Goal: Check status: Check status

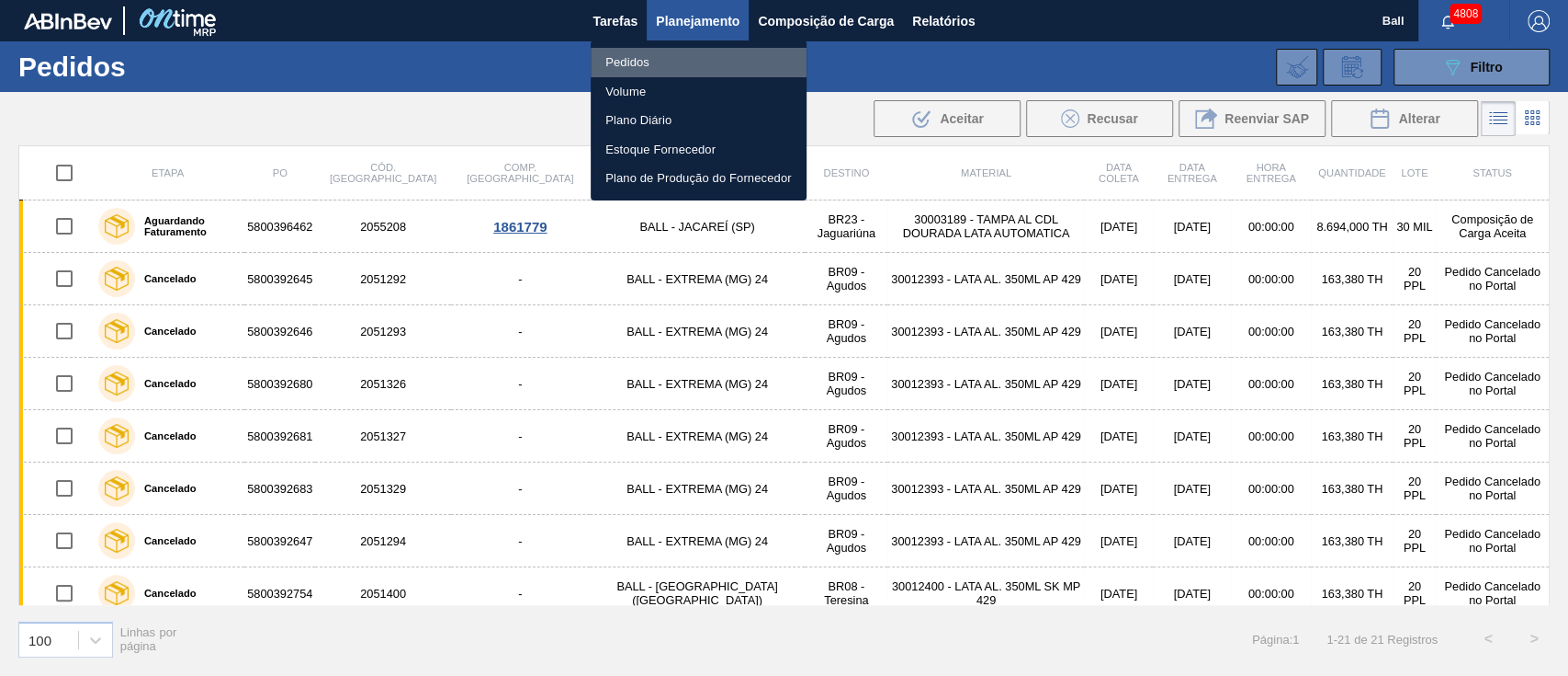
click at [654, 63] on li "Pedidos" at bounding box center [699, 62] width 216 height 30
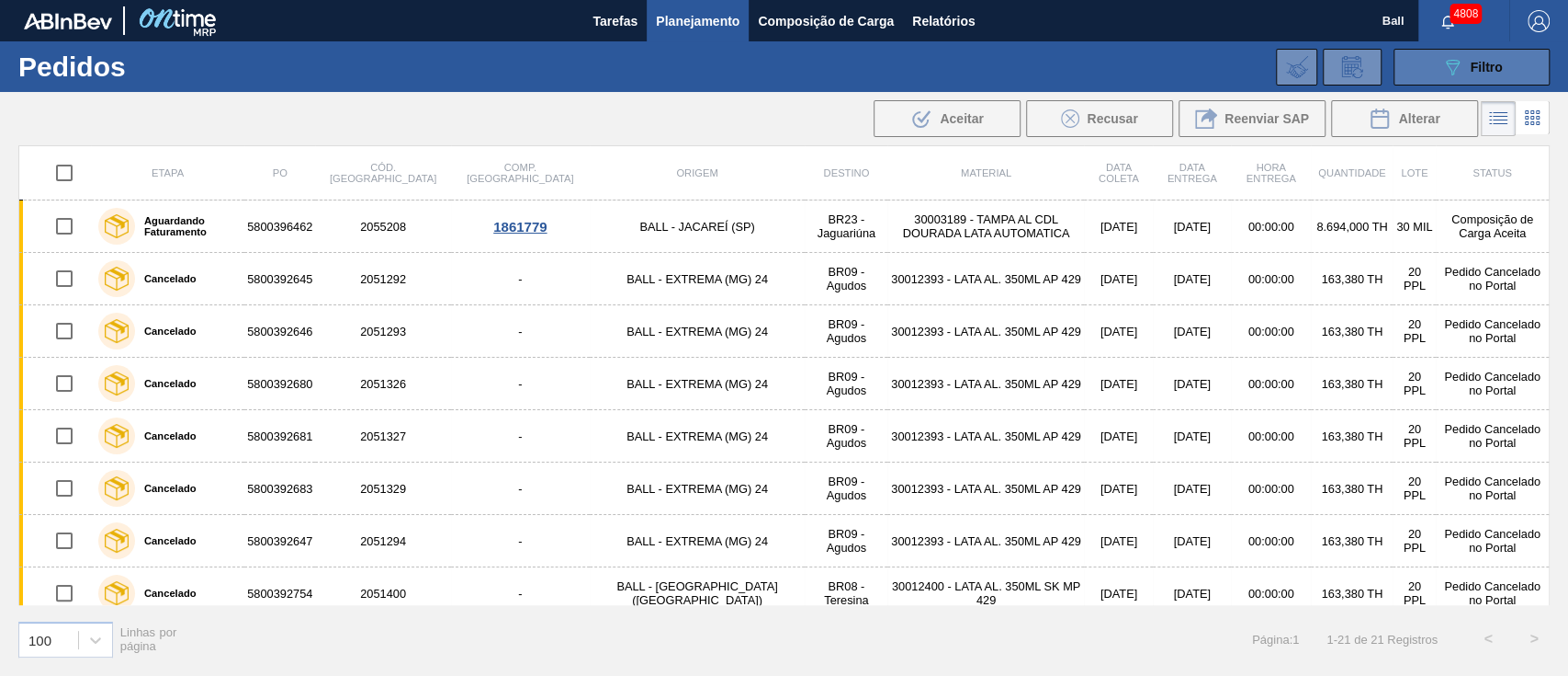
click at [1496, 67] on span "Filtro" at bounding box center [1487, 66] width 33 height 14
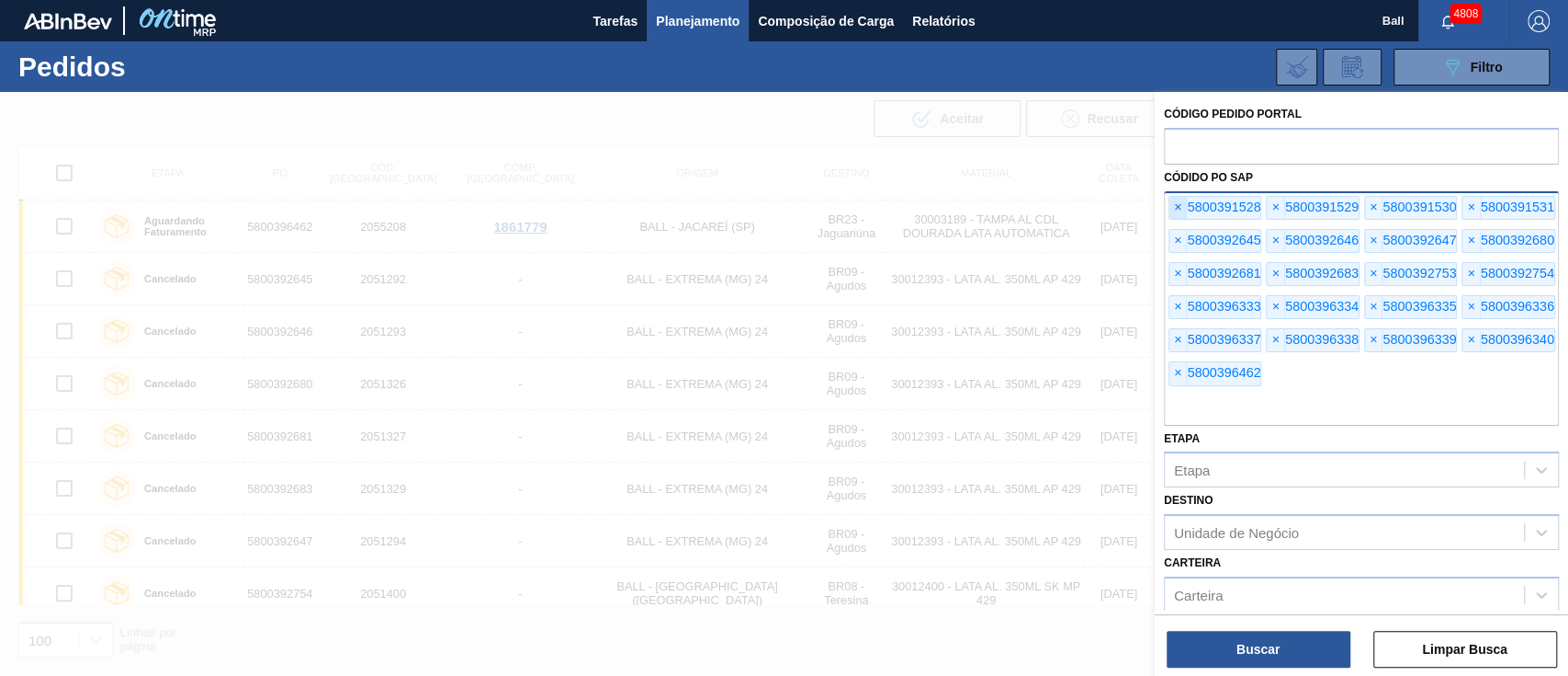
click at [1176, 209] on span "×" at bounding box center [1178, 207] width 17 height 22
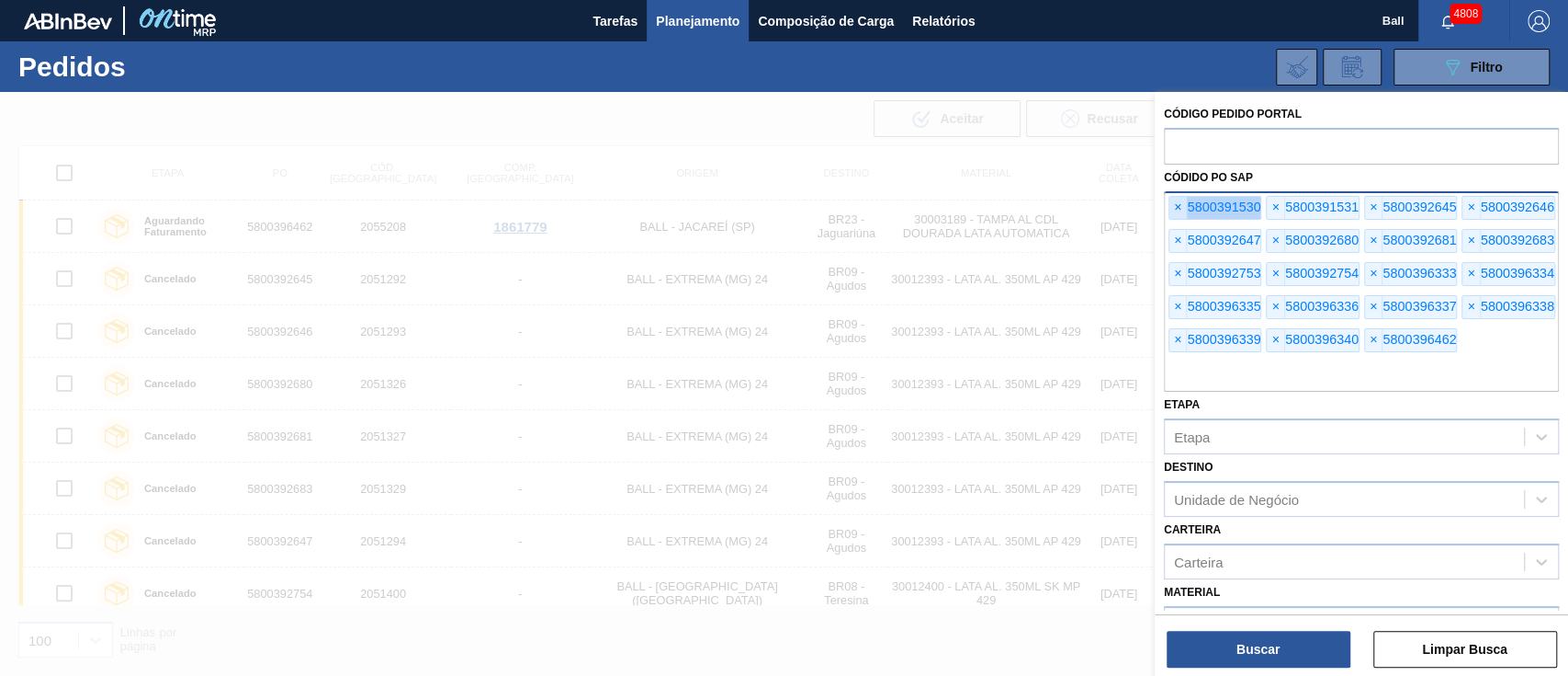
click at [1176, 209] on span "×" at bounding box center [1178, 207] width 17 height 22
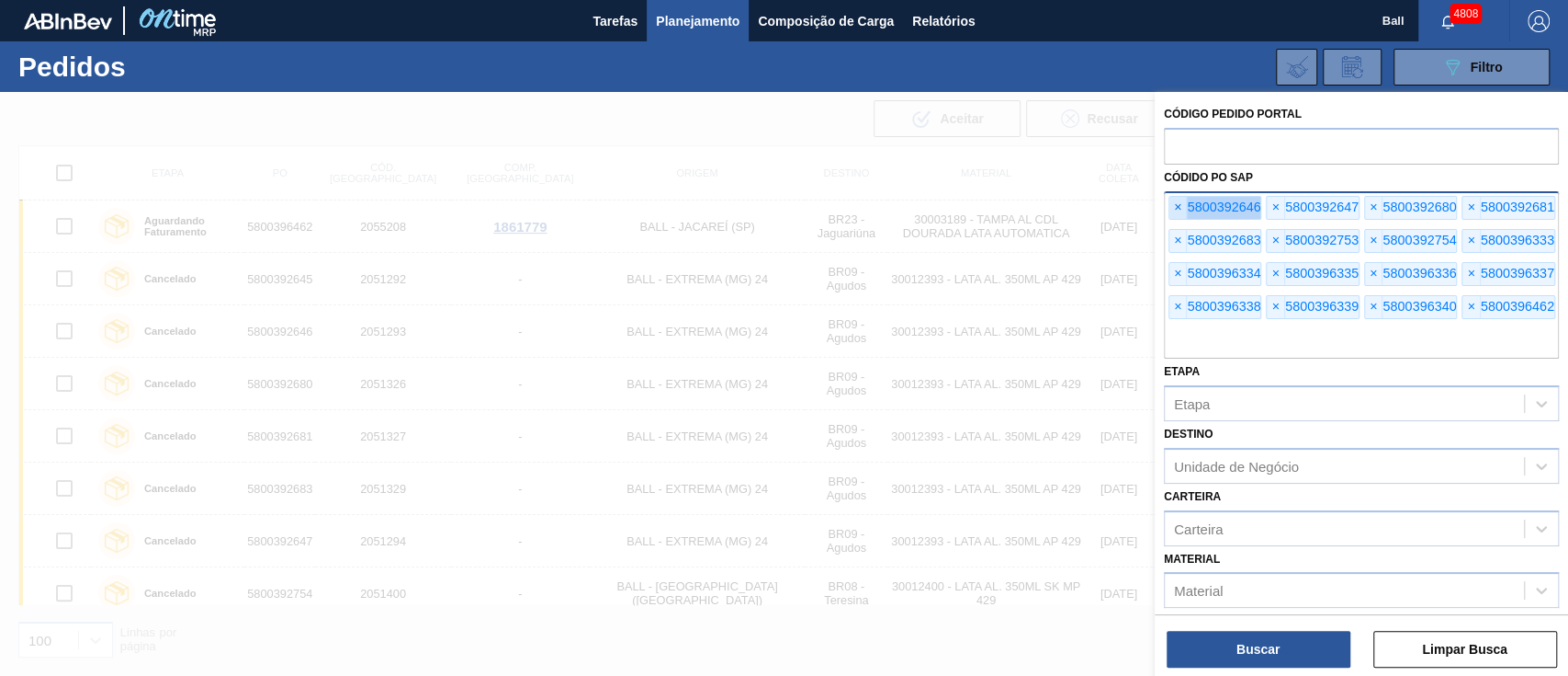
click at [1176, 209] on span "×" at bounding box center [1178, 207] width 17 height 22
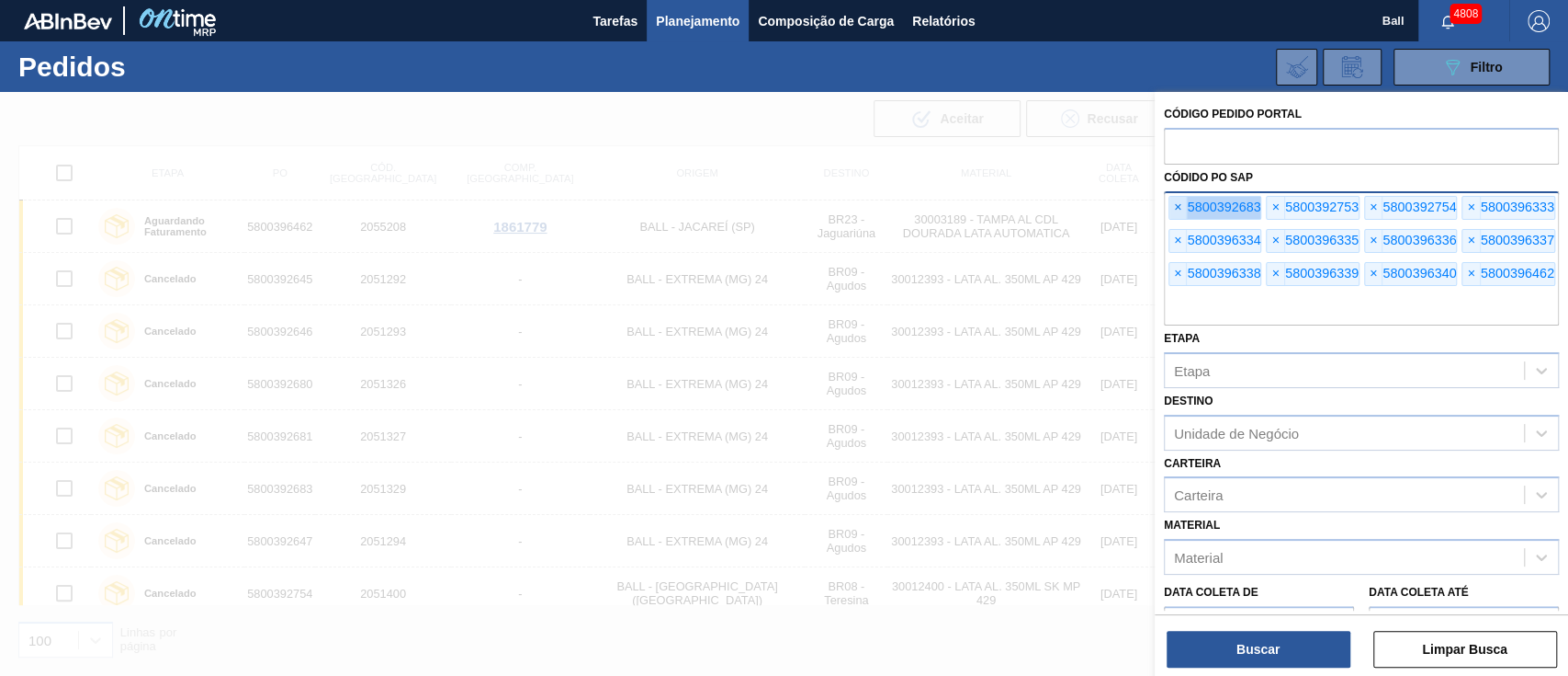
click at [1176, 209] on span "×" at bounding box center [1178, 207] width 17 height 22
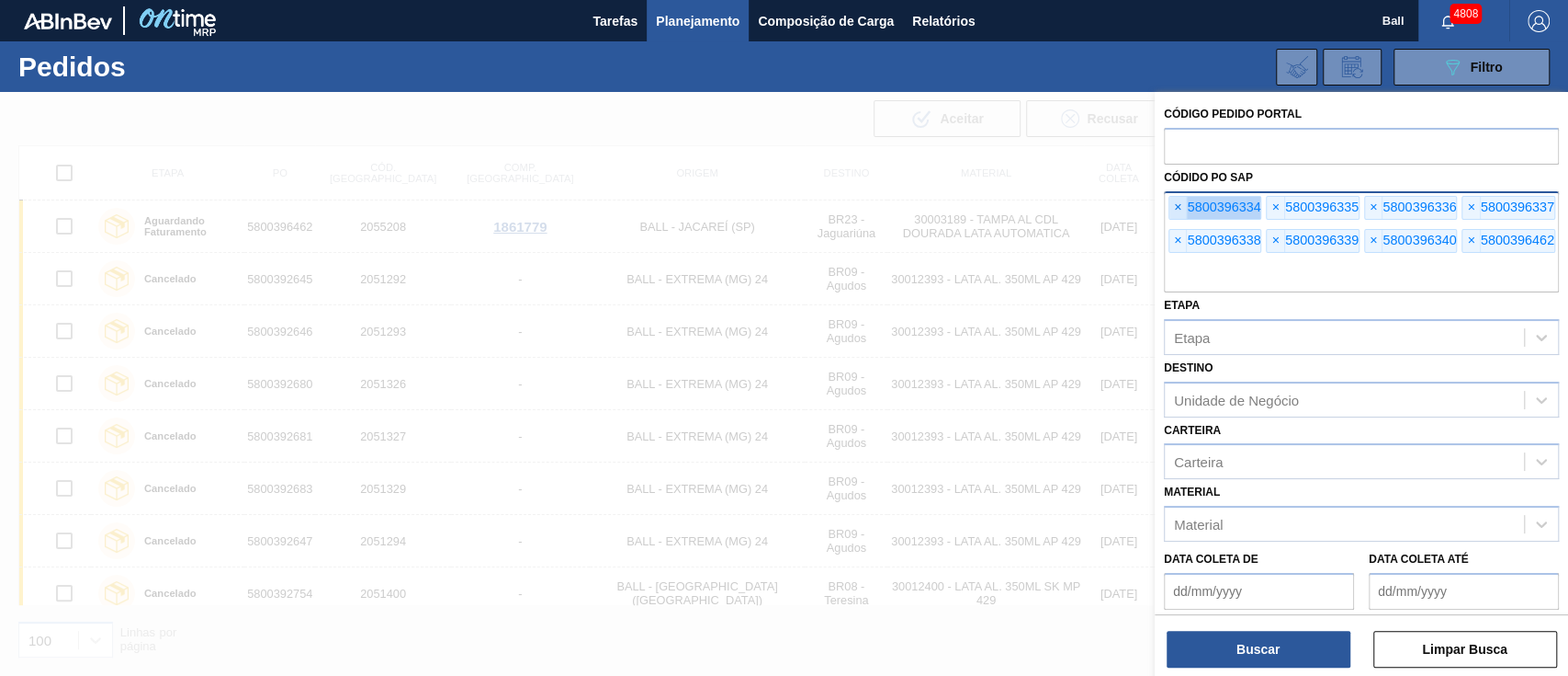
click at [1176, 209] on span "×" at bounding box center [1178, 207] width 17 height 22
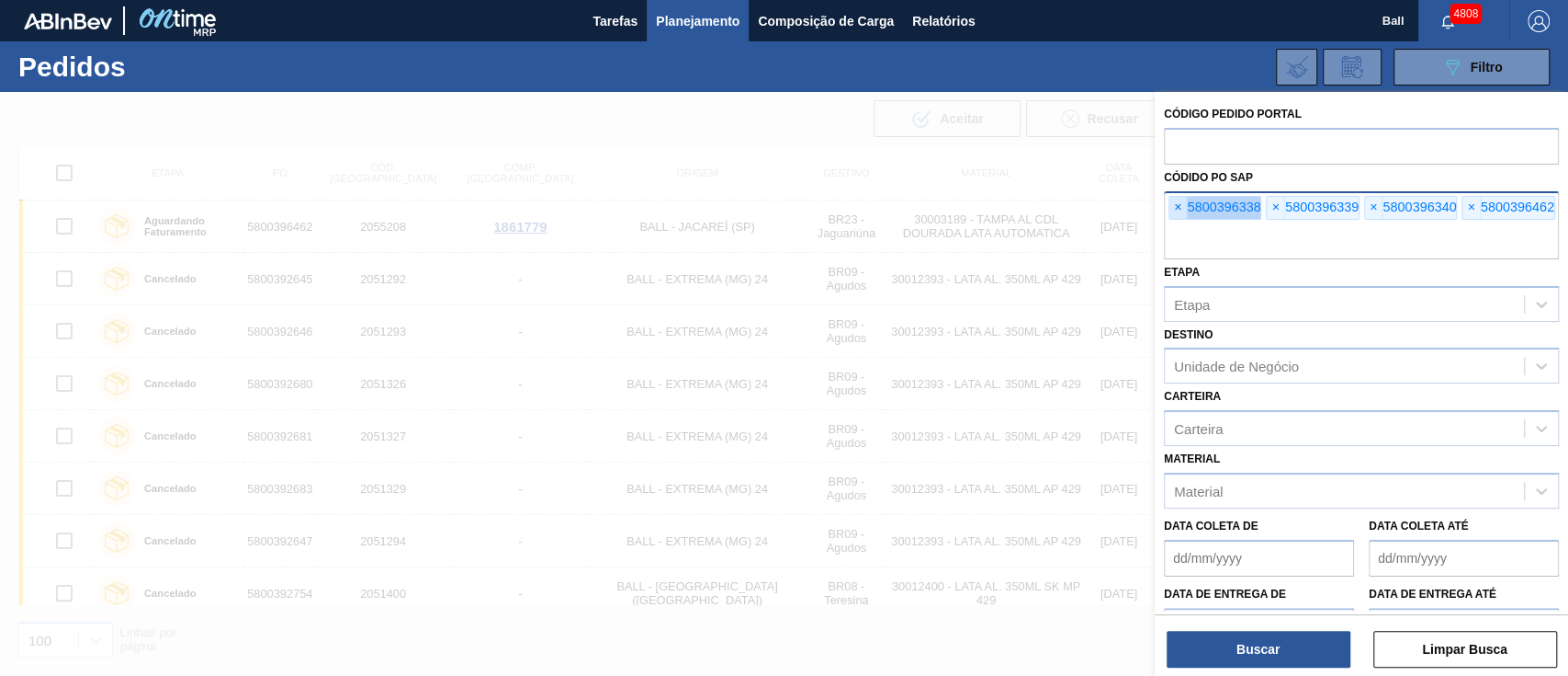
click at [1176, 209] on span "×" at bounding box center [1178, 207] width 17 height 22
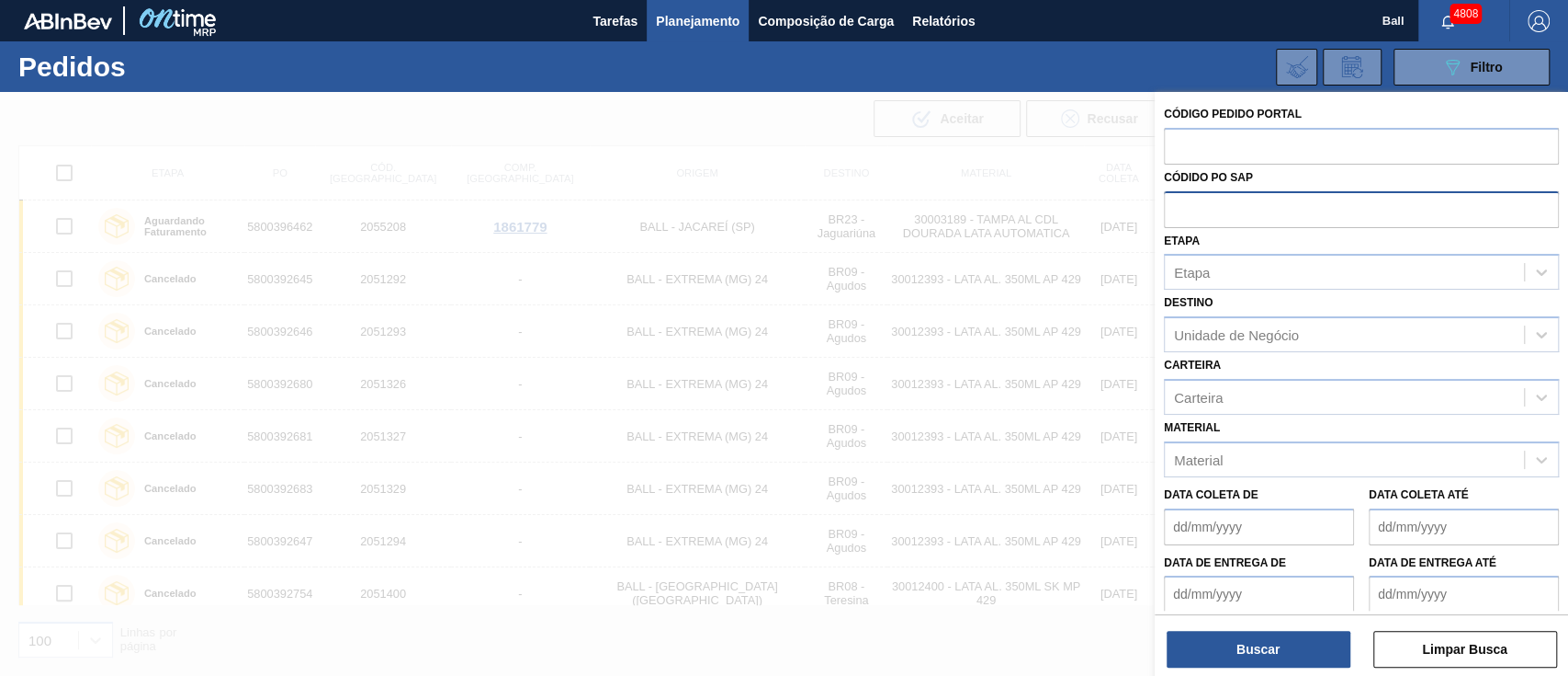
click at [1176, 209] on input "text" at bounding box center [1362, 208] width 395 height 35
paste input "5800392053"
type input "5800392053"
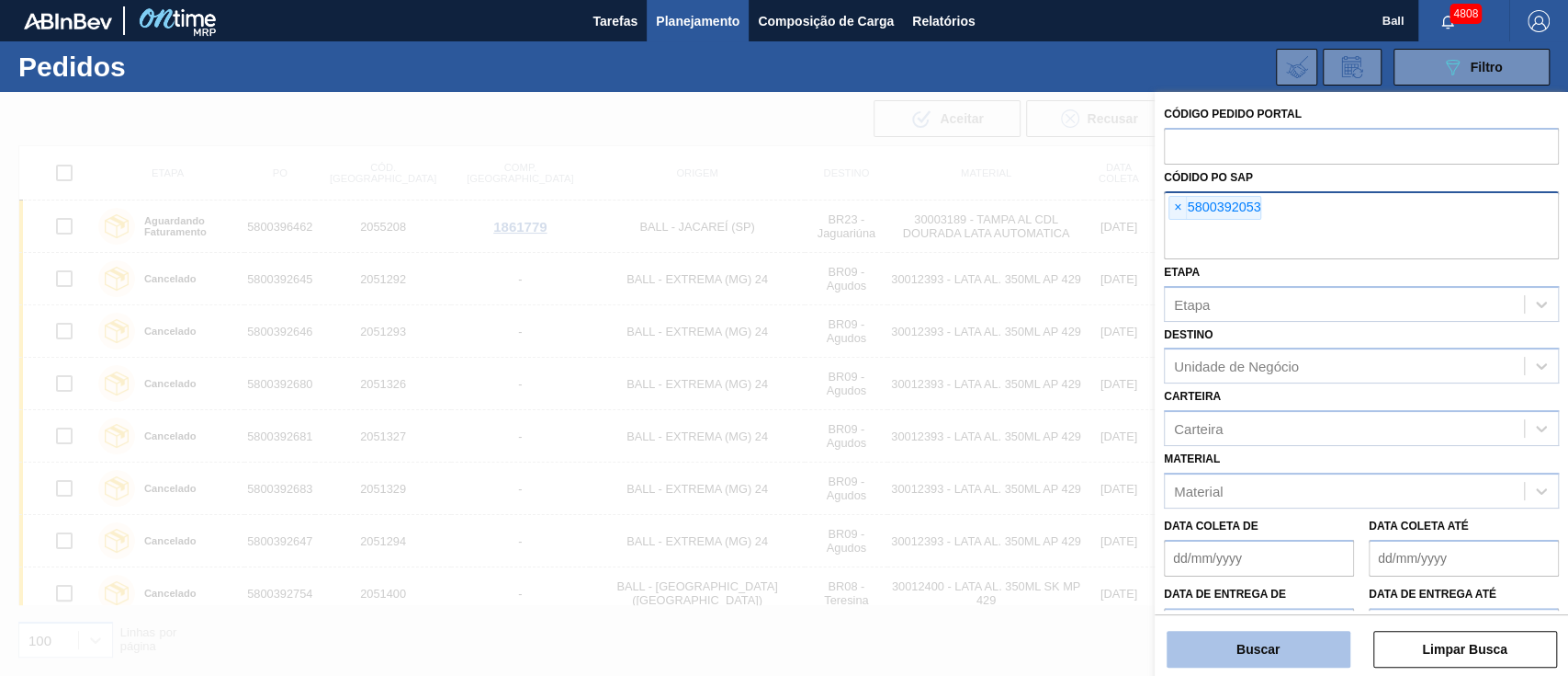
click at [1264, 635] on button "Buscar" at bounding box center [1258, 649] width 183 height 36
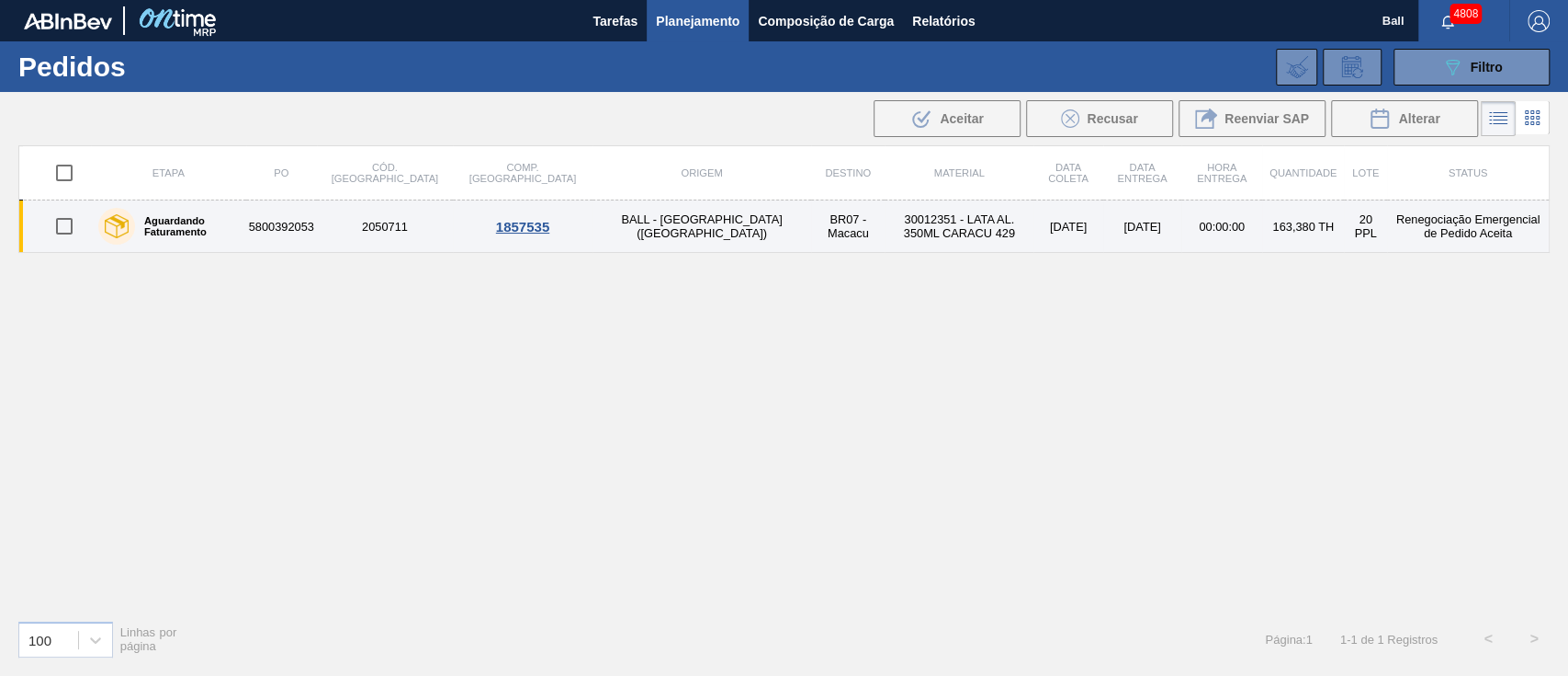
click at [811, 223] on td "BR07 - Macacu" at bounding box center [847, 227] width 74 height 53
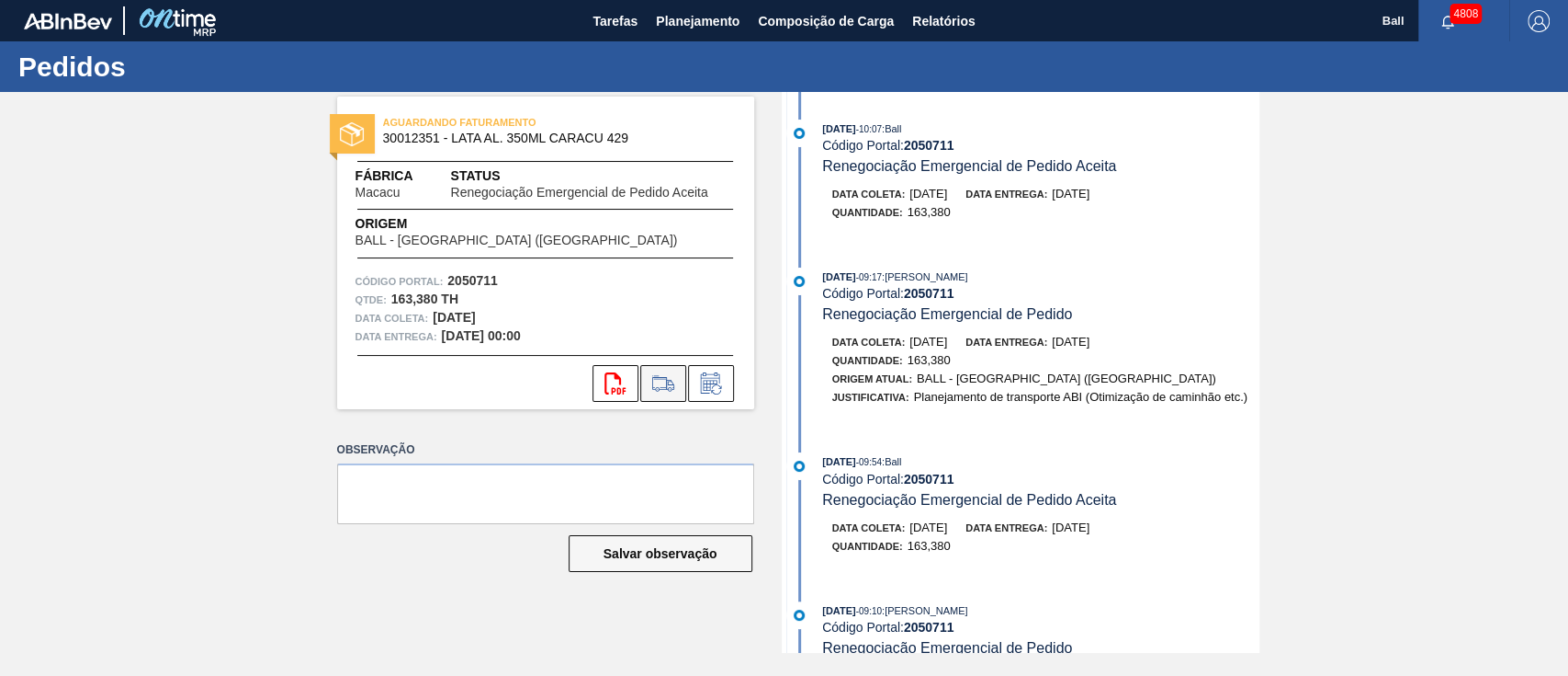
click at [672, 365] on button at bounding box center [663, 383] width 46 height 36
click at [712, 381] on icon at bounding box center [711, 383] width 30 height 22
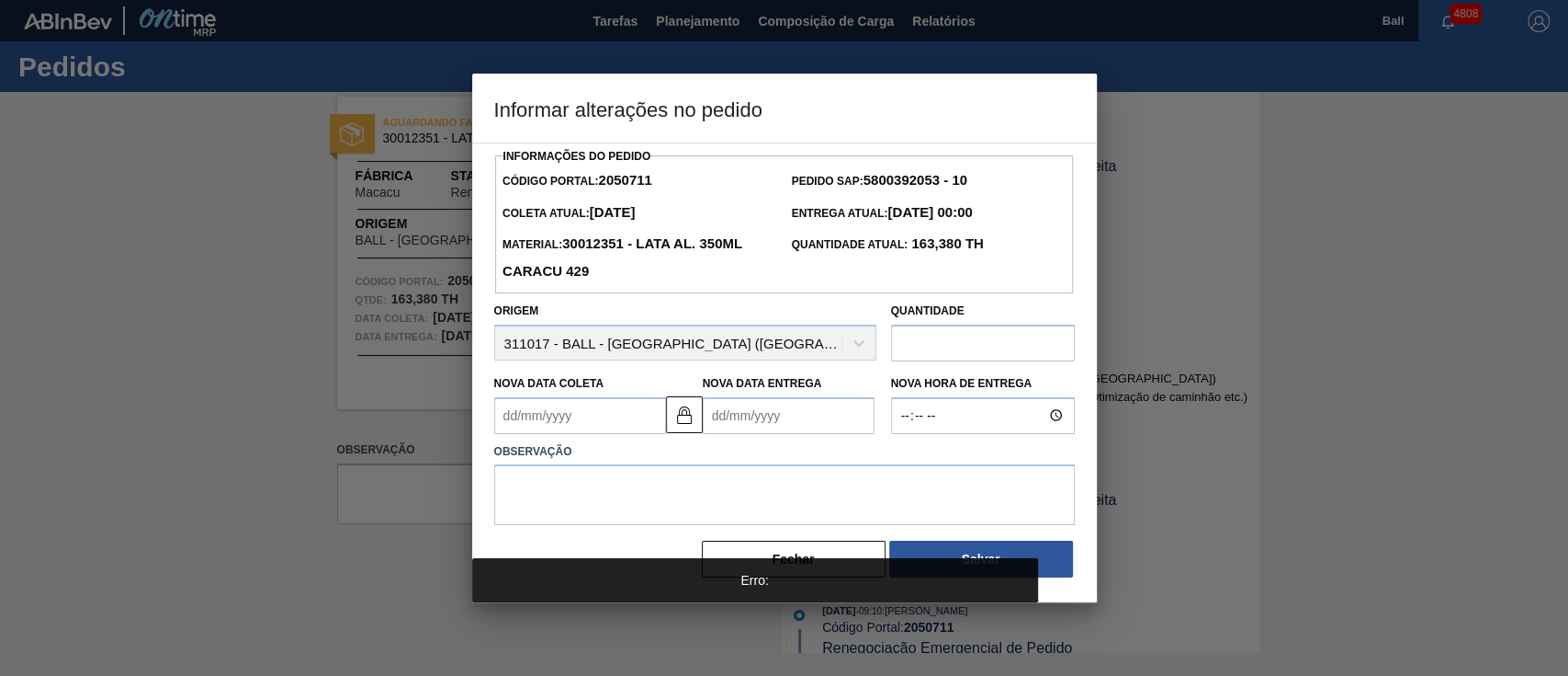
click at [951, 355] on input "text" at bounding box center [983, 343] width 183 height 36
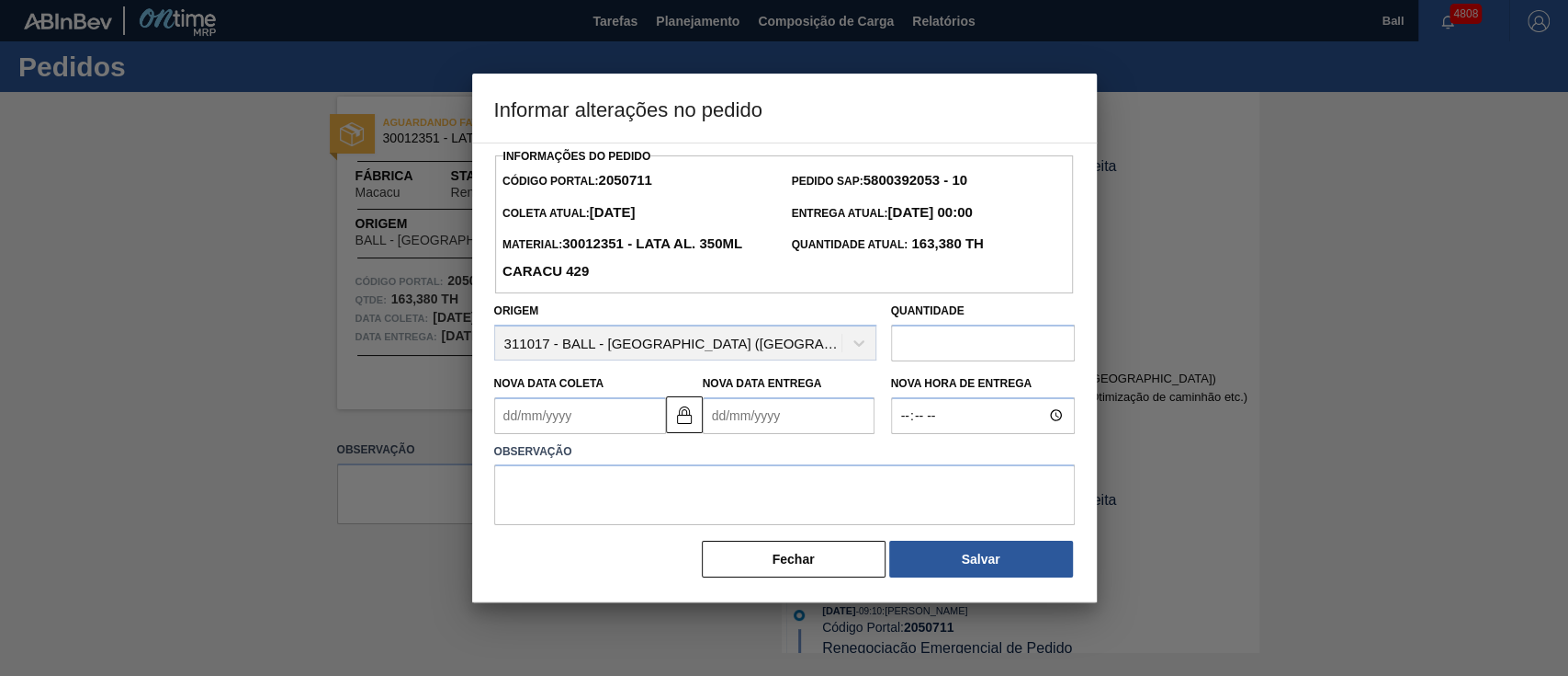
paste input "171,549"
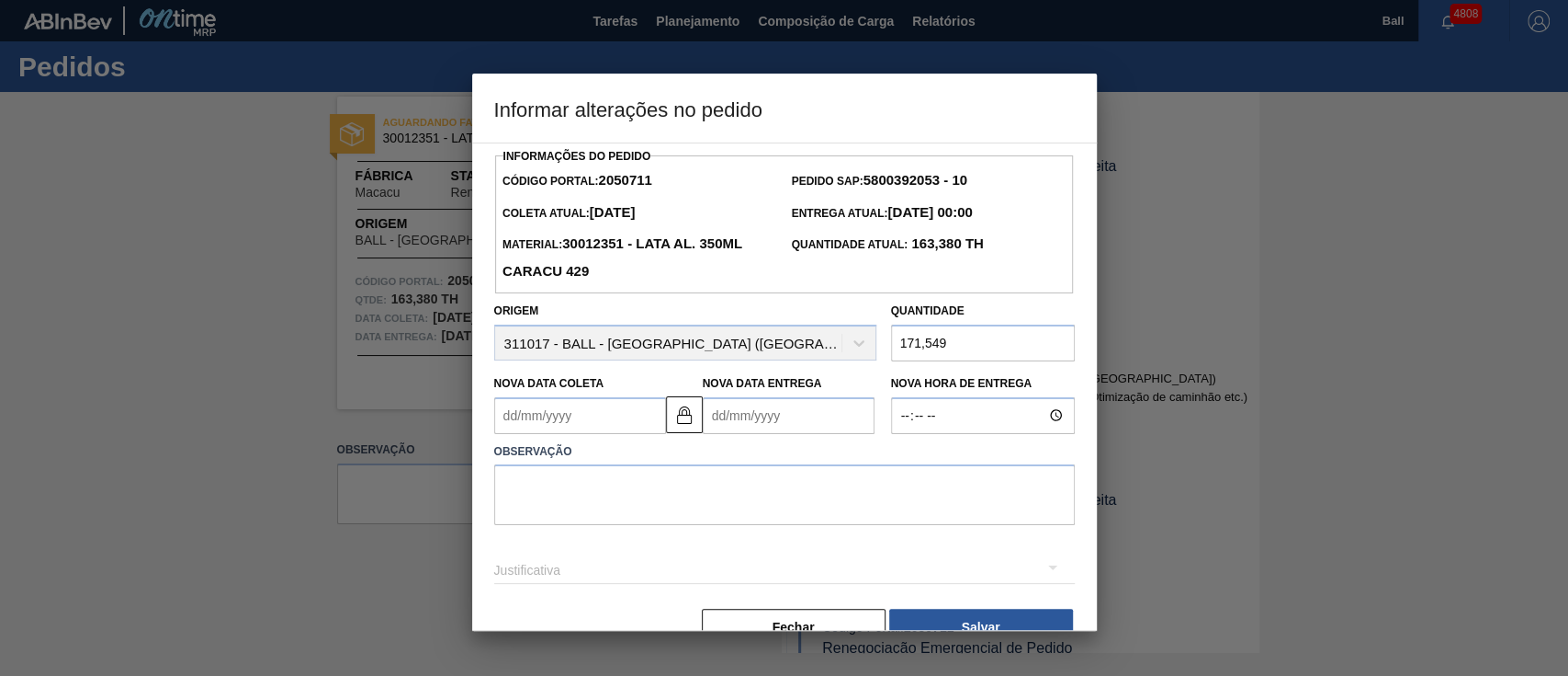
type input "171,549"
click at [858, 518] on textarea at bounding box center [784, 494] width 581 height 60
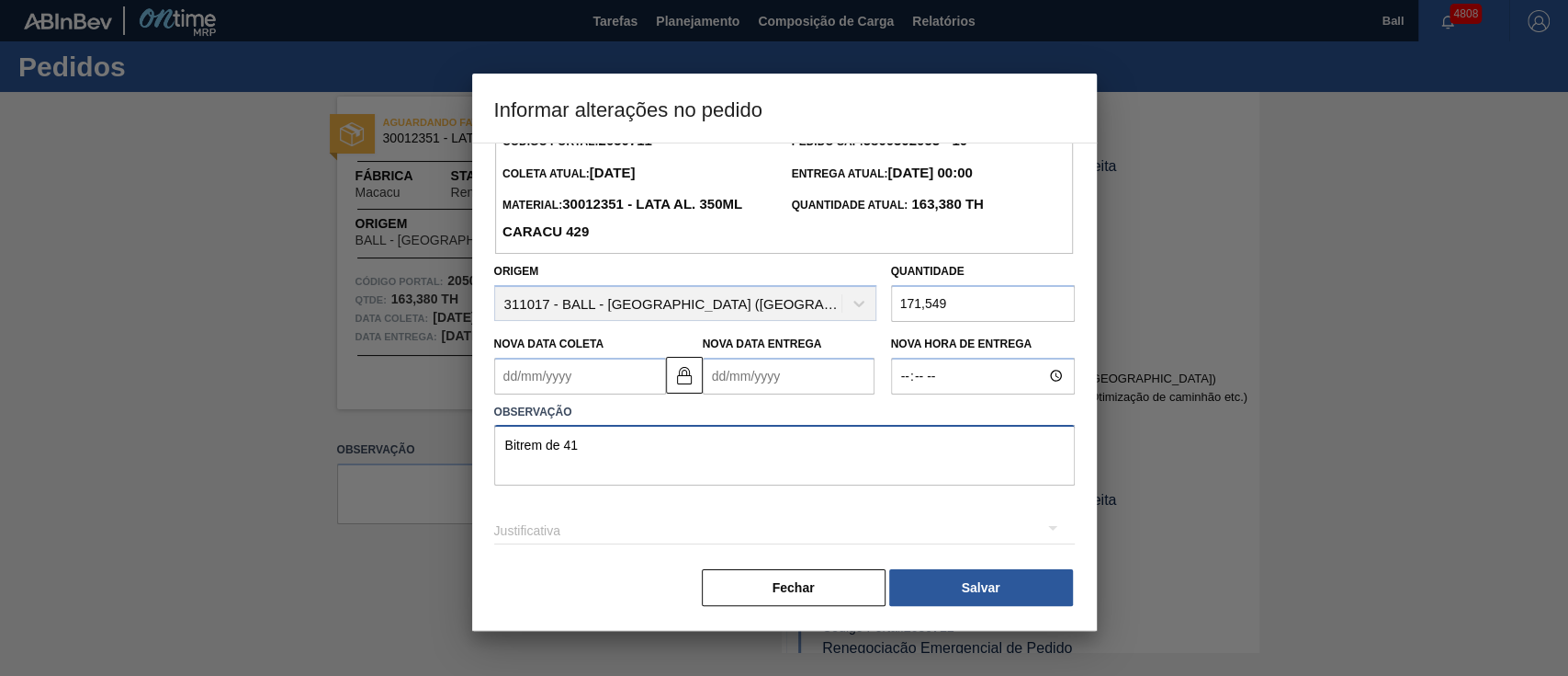
click at [563, 438] on textarea "Bitrem de 41" at bounding box center [784, 454] width 581 height 60
type textarea "Bitrem de 41"
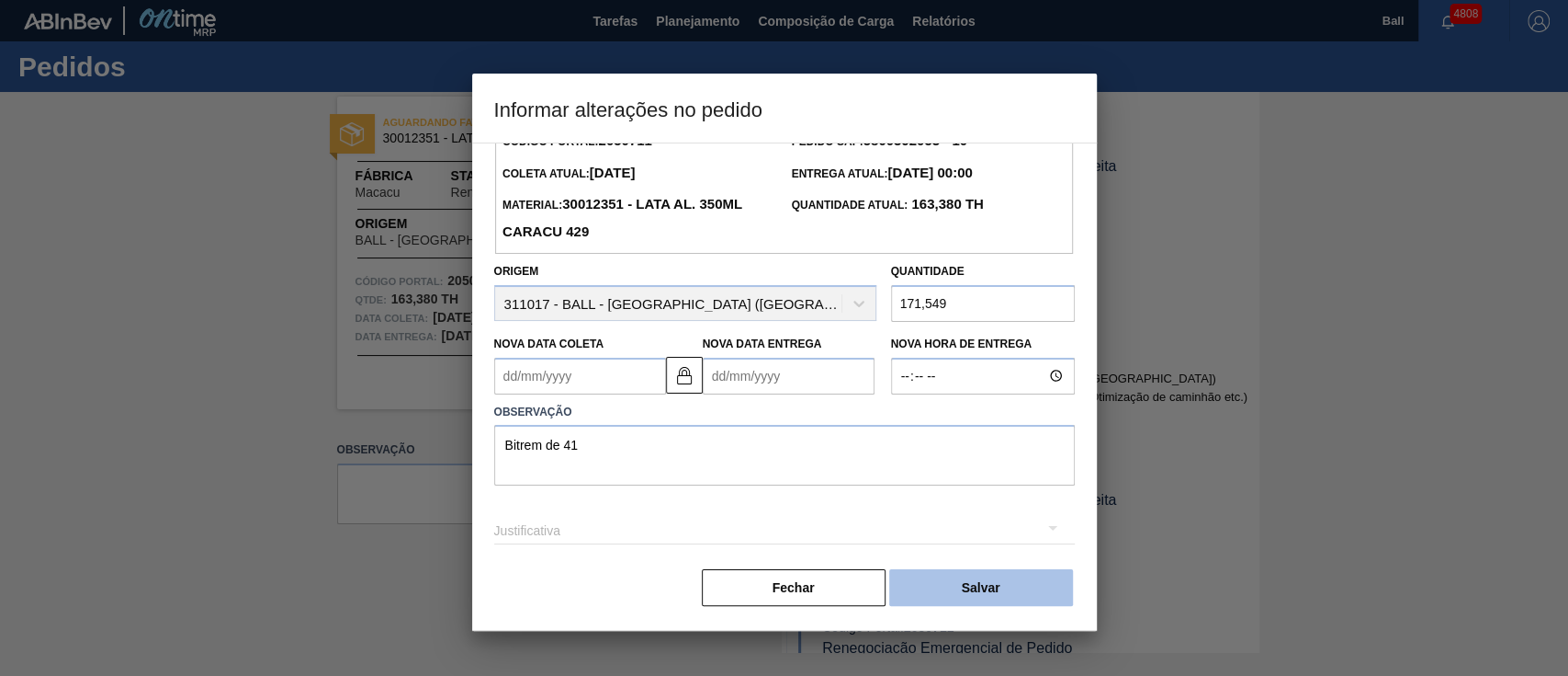
click at [991, 577] on button "Salvar" at bounding box center [981, 588] width 183 height 36
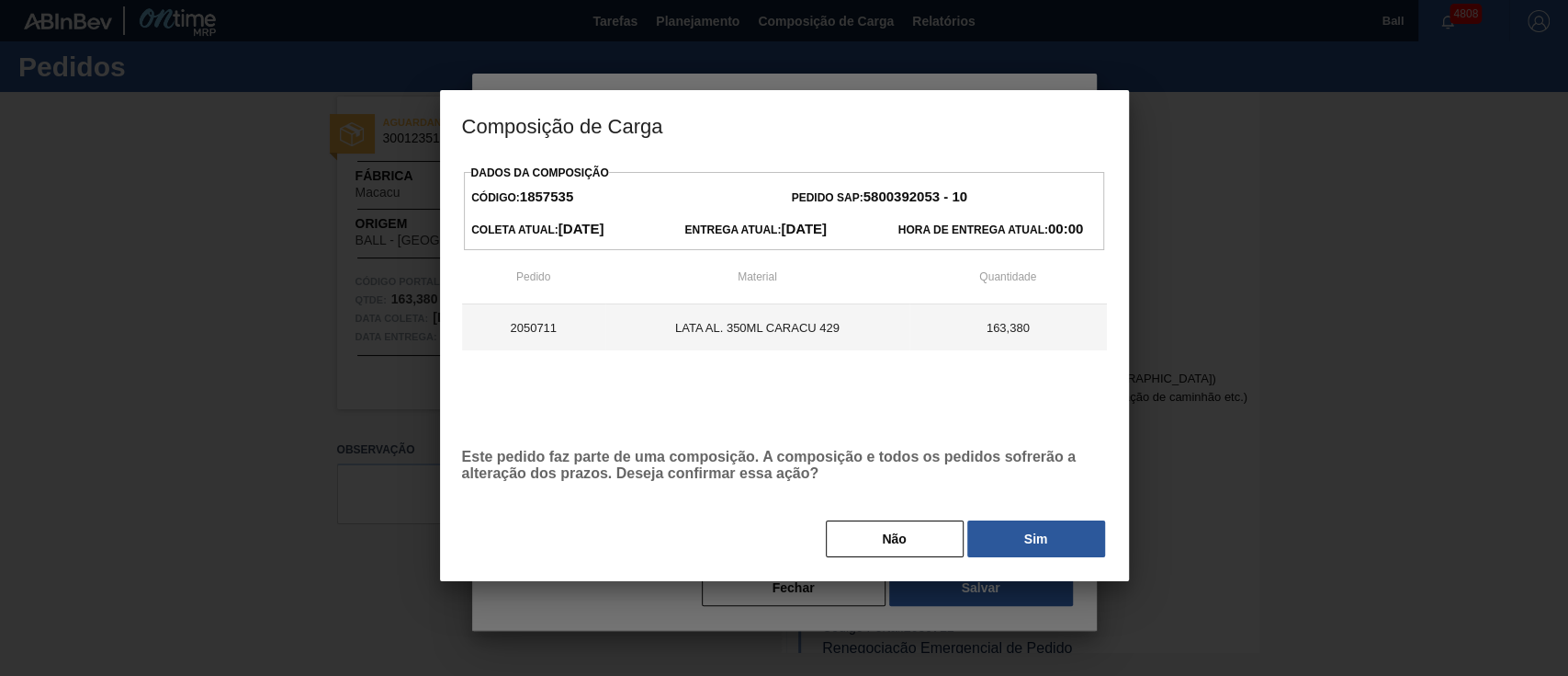
click at [894, 316] on td "LATA AL. 350ML CARACU 429" at bounding box center [757, 327] width 304 height 46
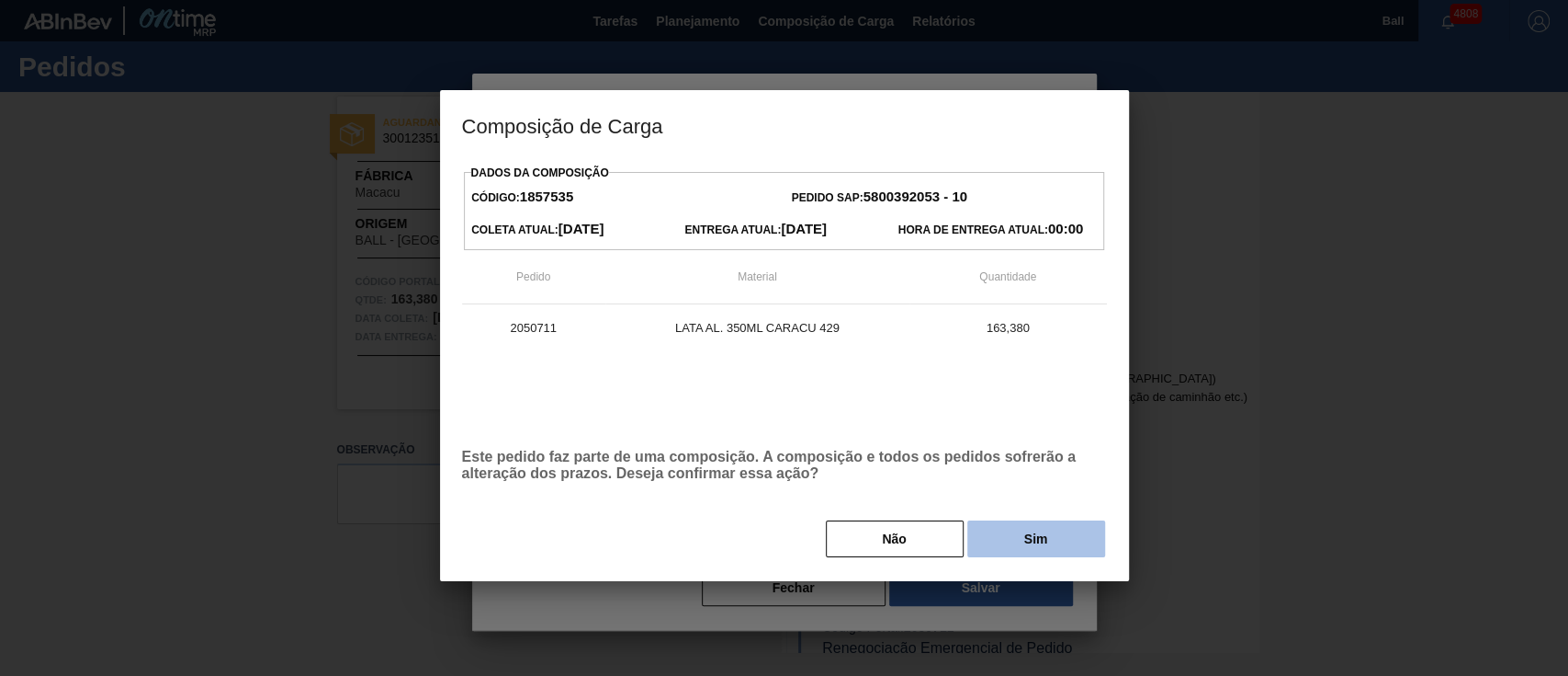
click at [1039, 538] on button "Sim" at bounding box center [1036, 539] width 138 height 36
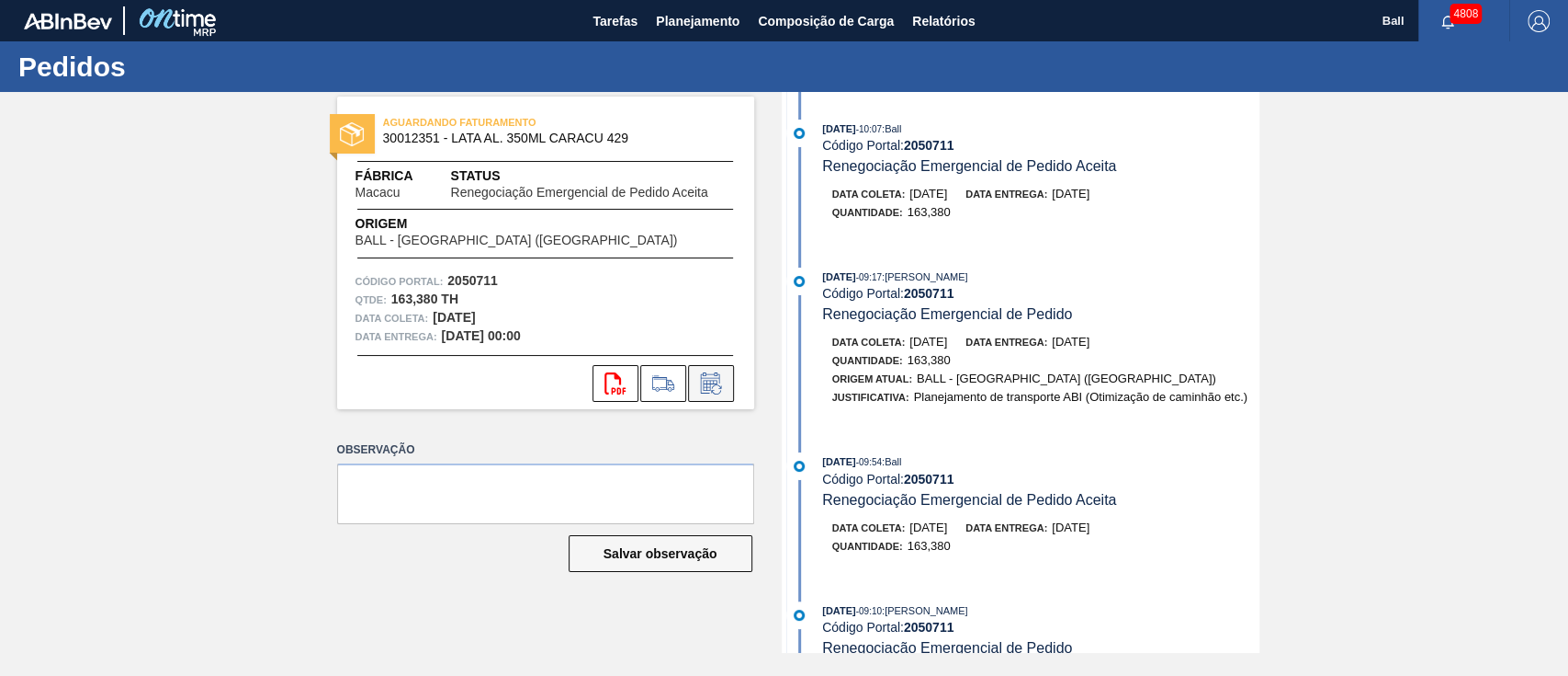
click at [700, 396] on button at bounding box center [711, 383] width 46 height 36
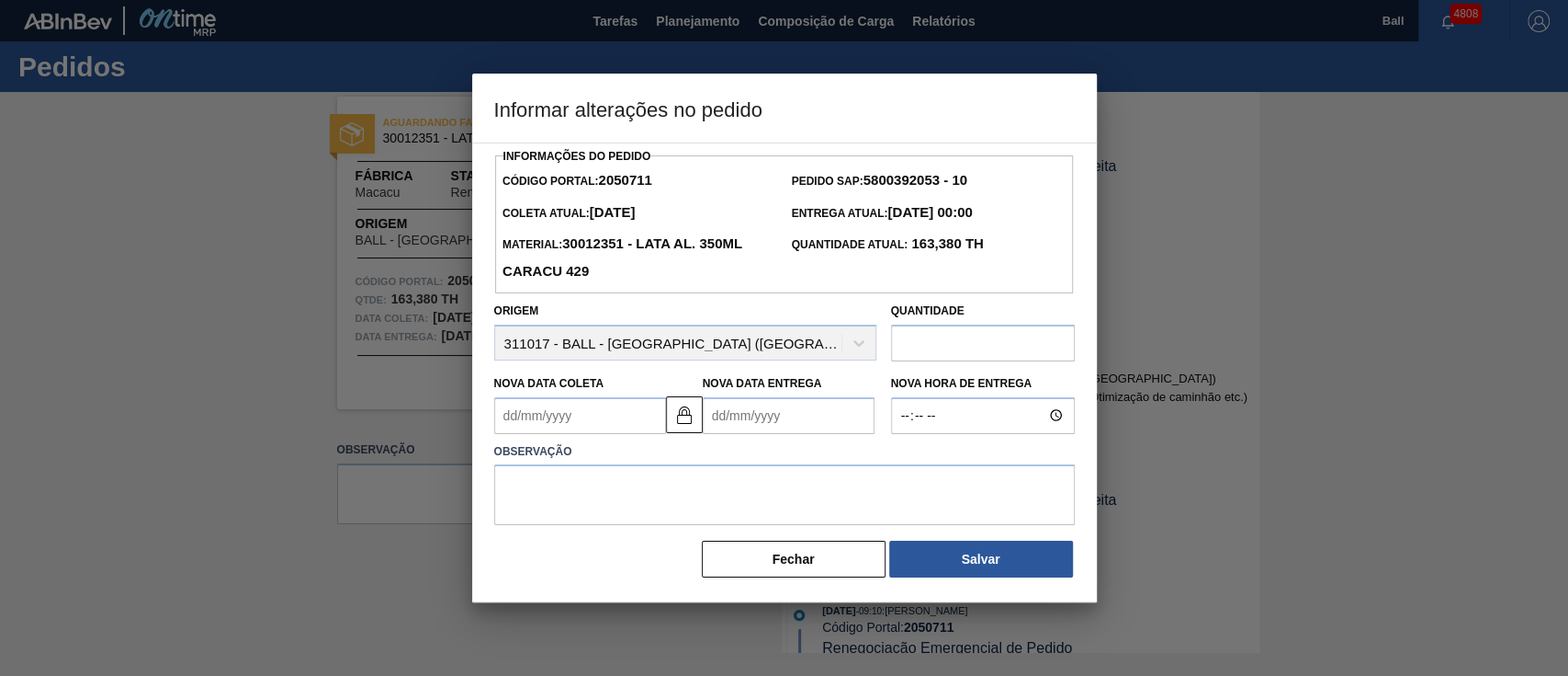
click at [960, 355] on input "text" at bounding box center [983, 343] width 183 height 36
paste input "171,549"
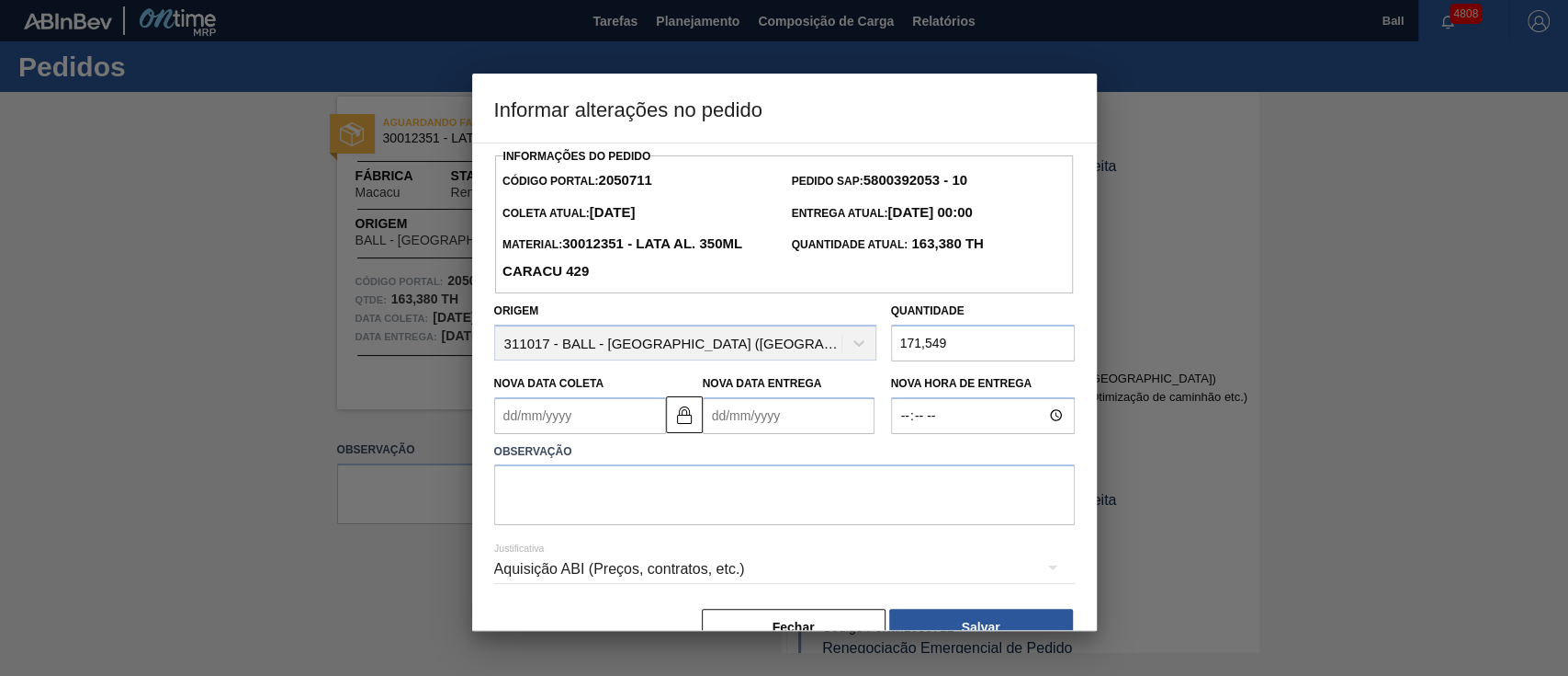
click at [922, 355] on input "171,549" at bounding box center [983, 343] width 183 height 36
type input "171,549"
click at [794, 517] on textarea at bounding box center [784, 494] width 581 height 60
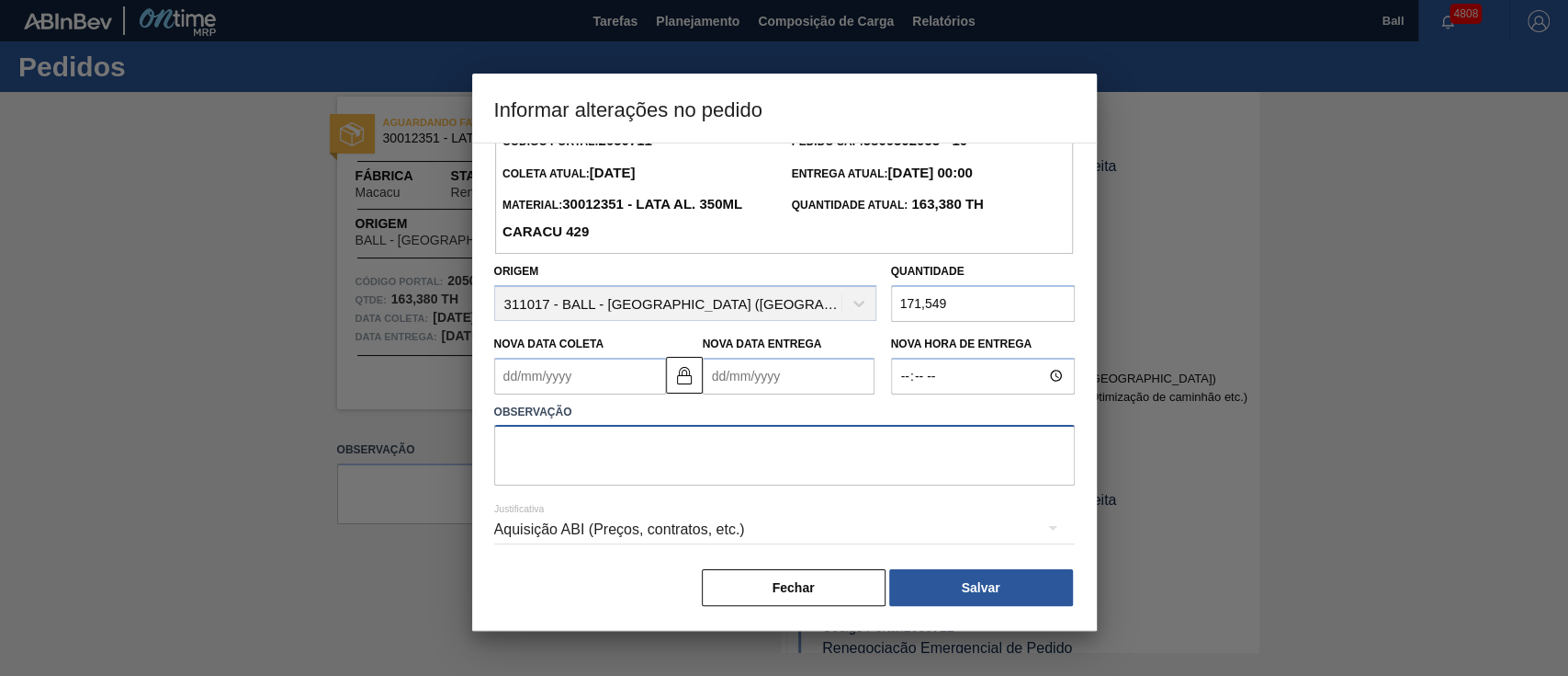
click at [705, 463] on textarea at bounding box center [784, 454] width 581 height 60
type textarea "Bitrem de 41"
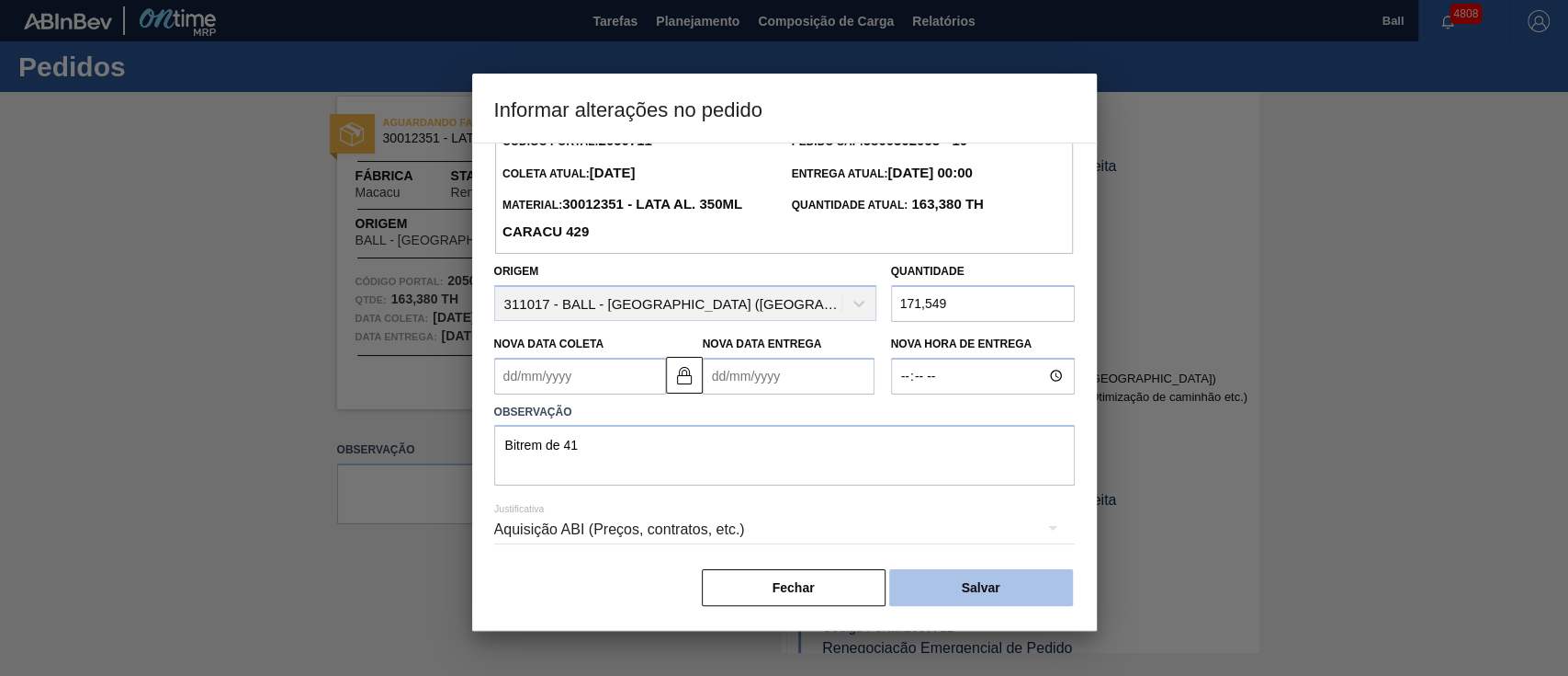
click at [1005, 583] on button "Salvar" at bounding box center [981, 588] width 183 height 36
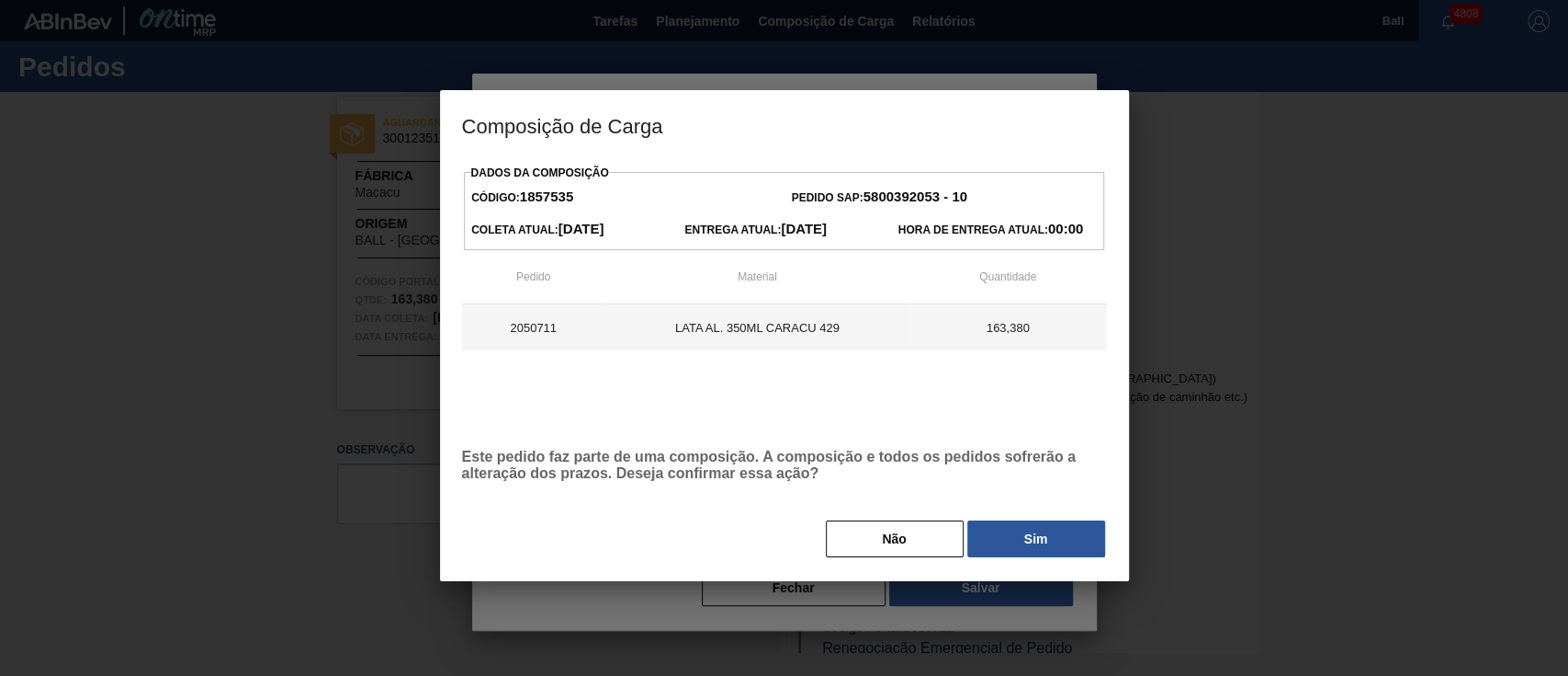
click at [957, 319] on td "163,380" at bounding box center [1009, 327] width 198 height 46
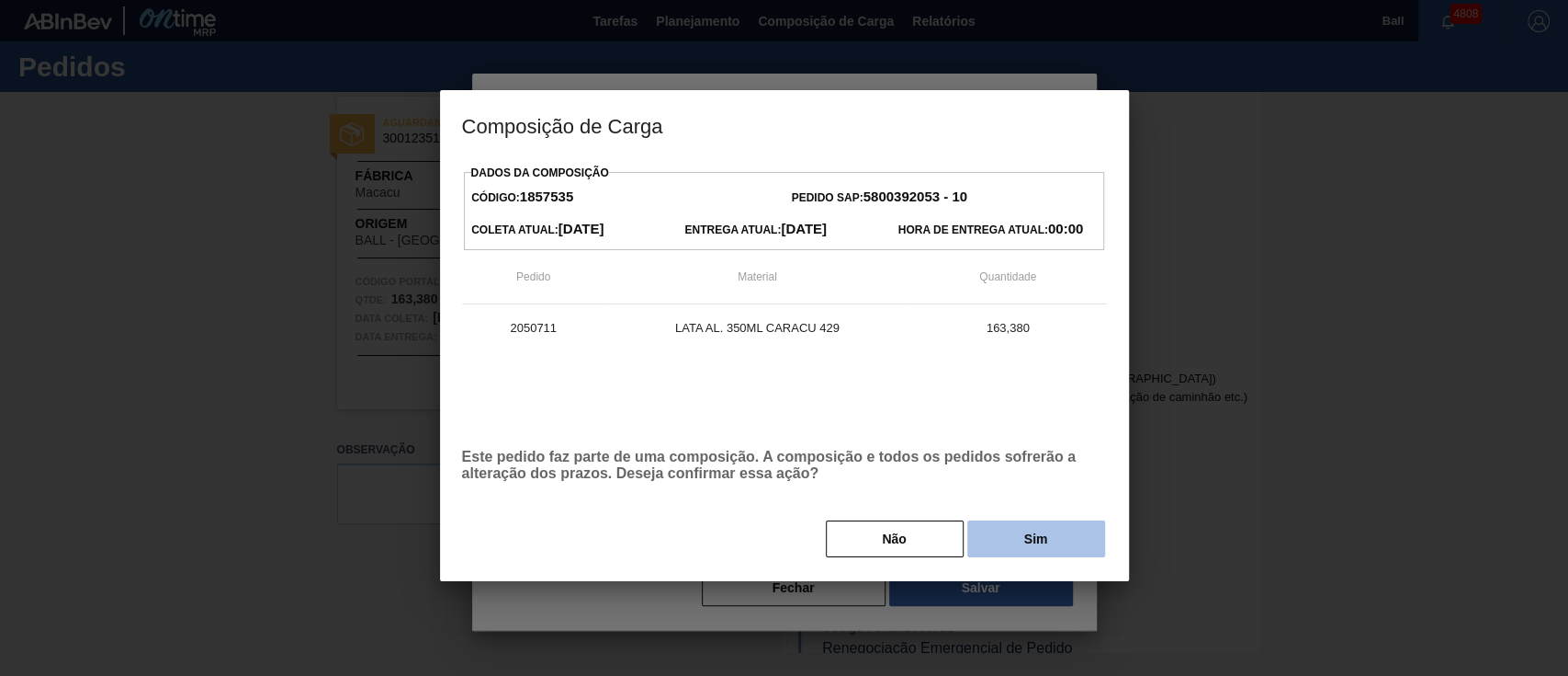
click at [1044, 539] on button "Sim" at bounding box center [1036, 539] width 138 height 36
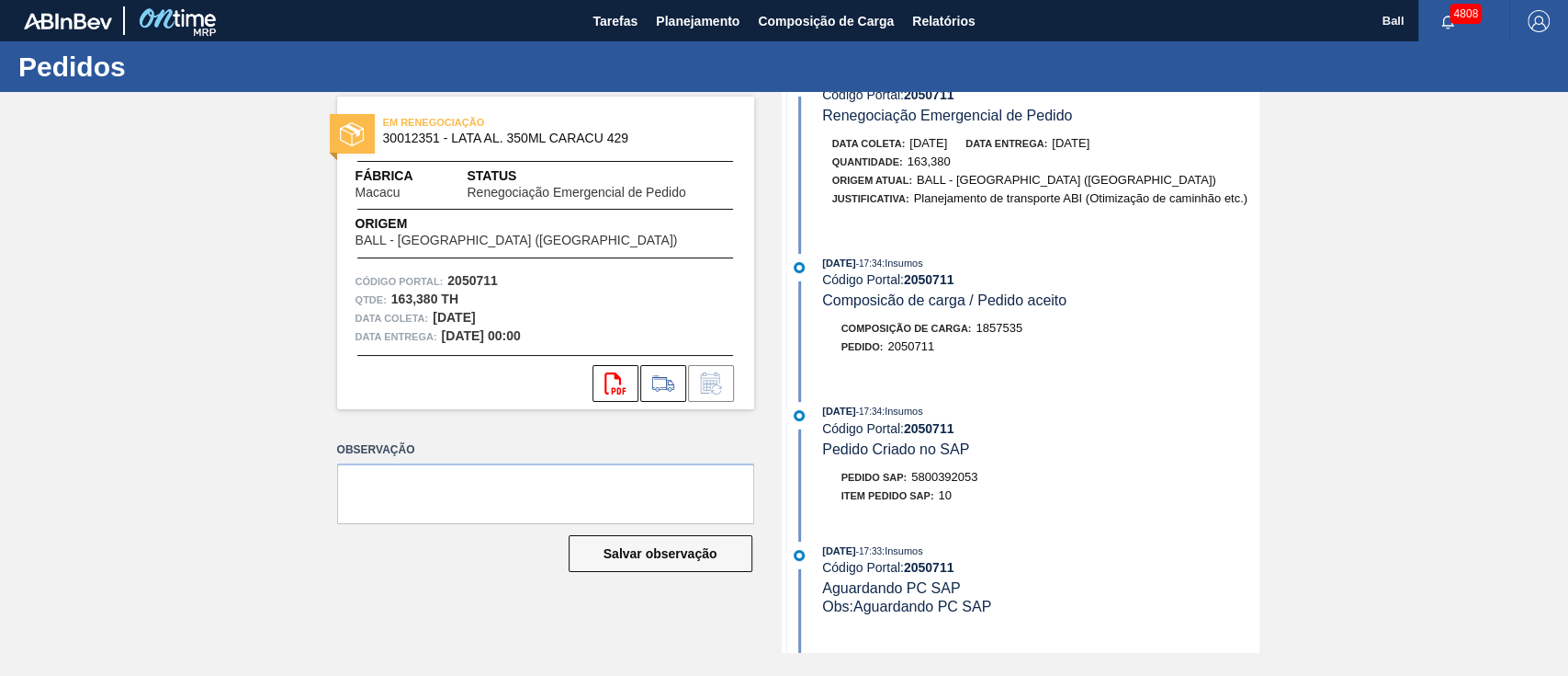
scroll to position [857, 0]
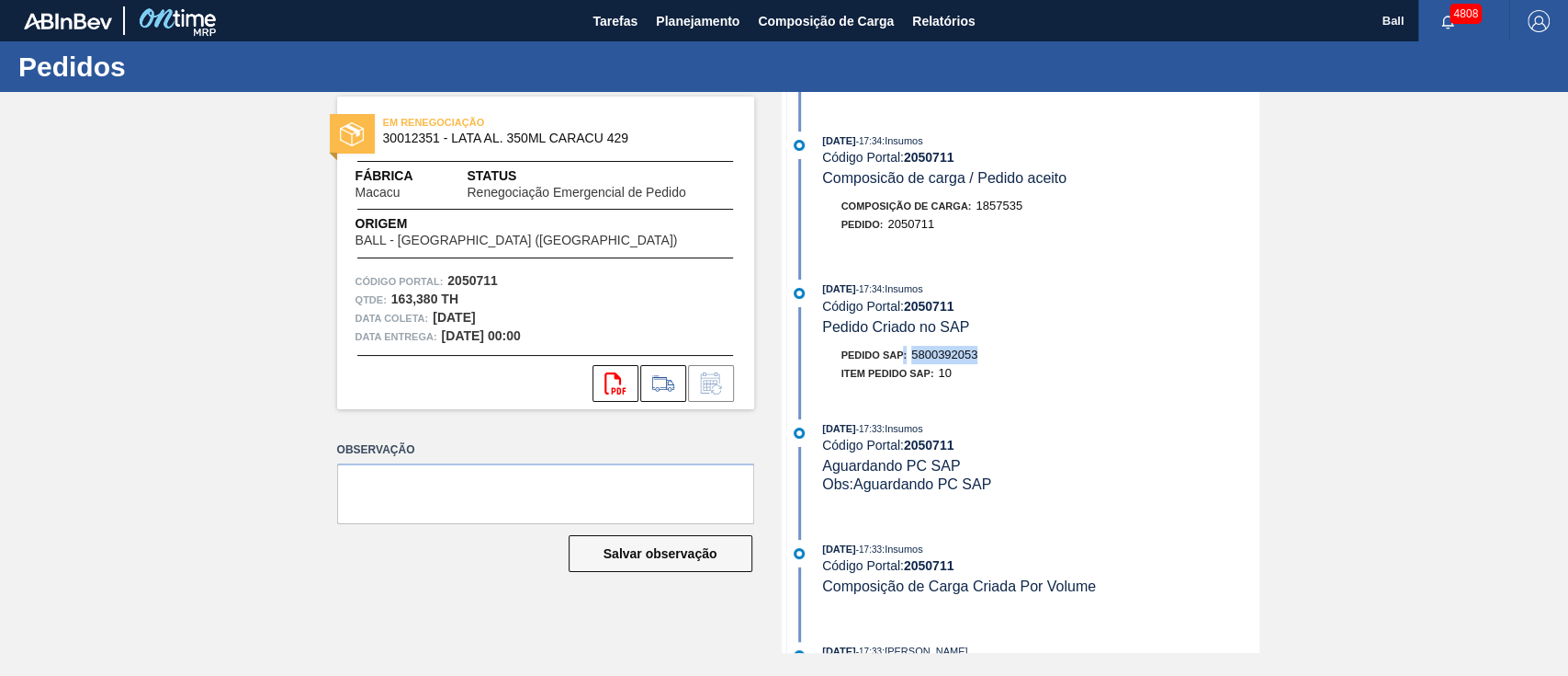
drag, startPoint x: 999, startPoint y: 367, endPoint x: 904, endPoint y: 363, distance: 95.1
click at [904, 363] on div "[DATE] 17:34 : Insumos Código Portal: 2050711 Pedido Criado no SAP Pedido SAP: …" at bounding box center [1022, 335] width 473 height 111
copy div ": 5800392053"
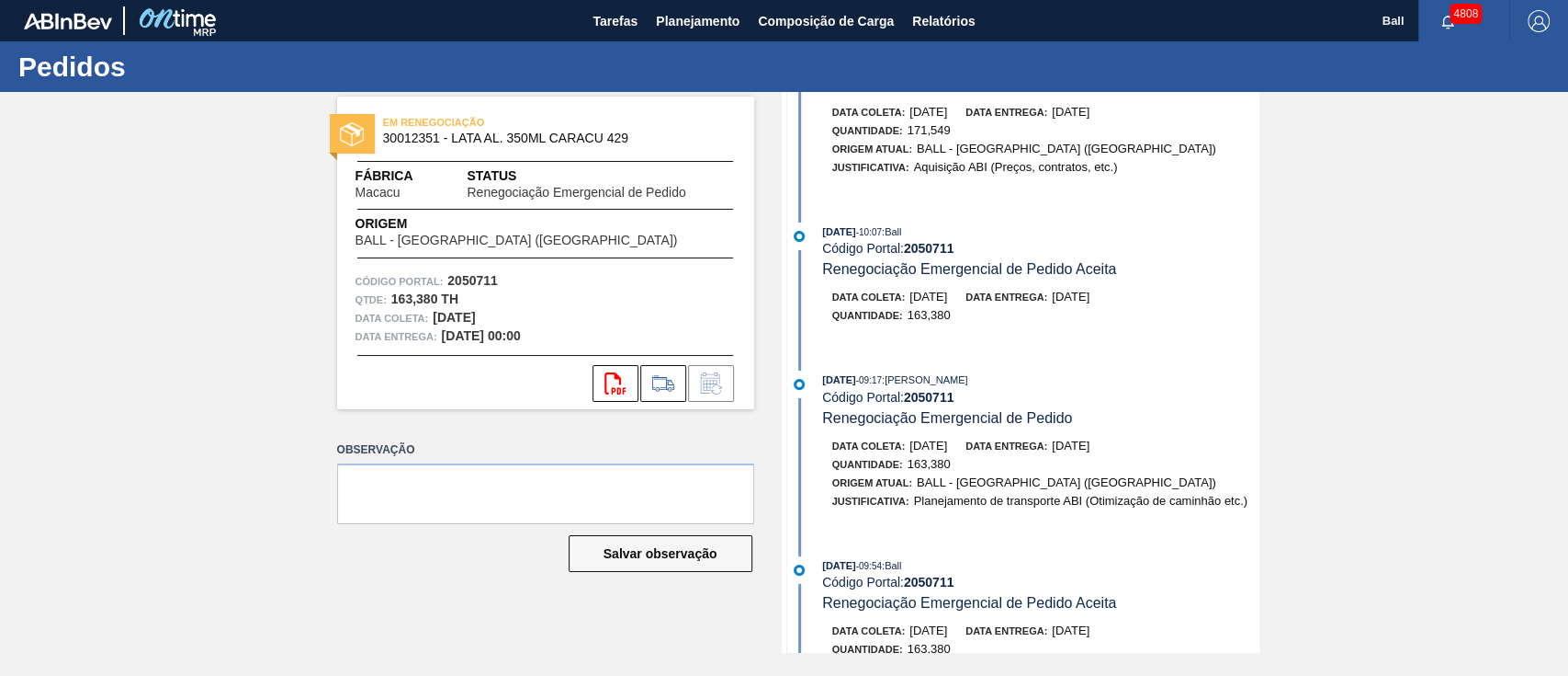
scroll to position [0, 0]
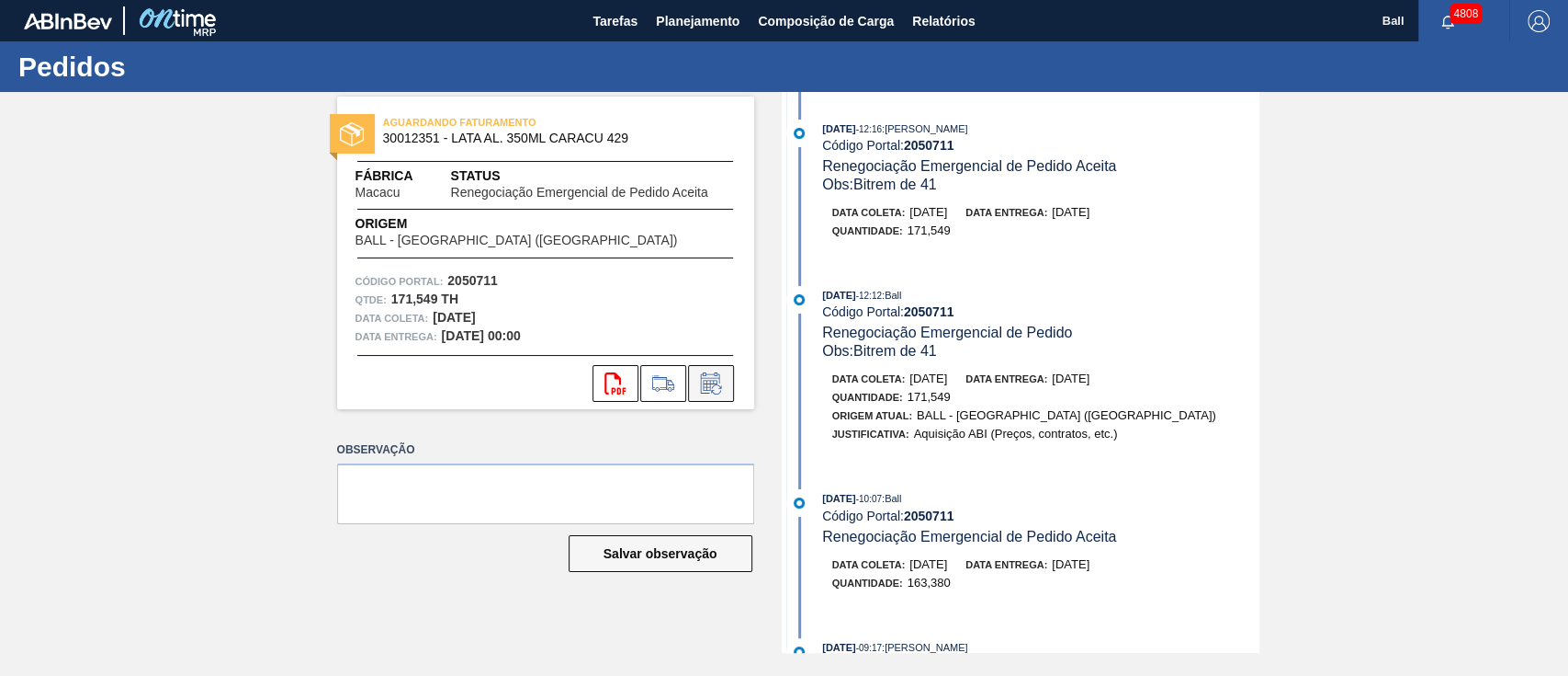
click at [714, 385] on icon at bounding box center [711, 383] width 30 height 22
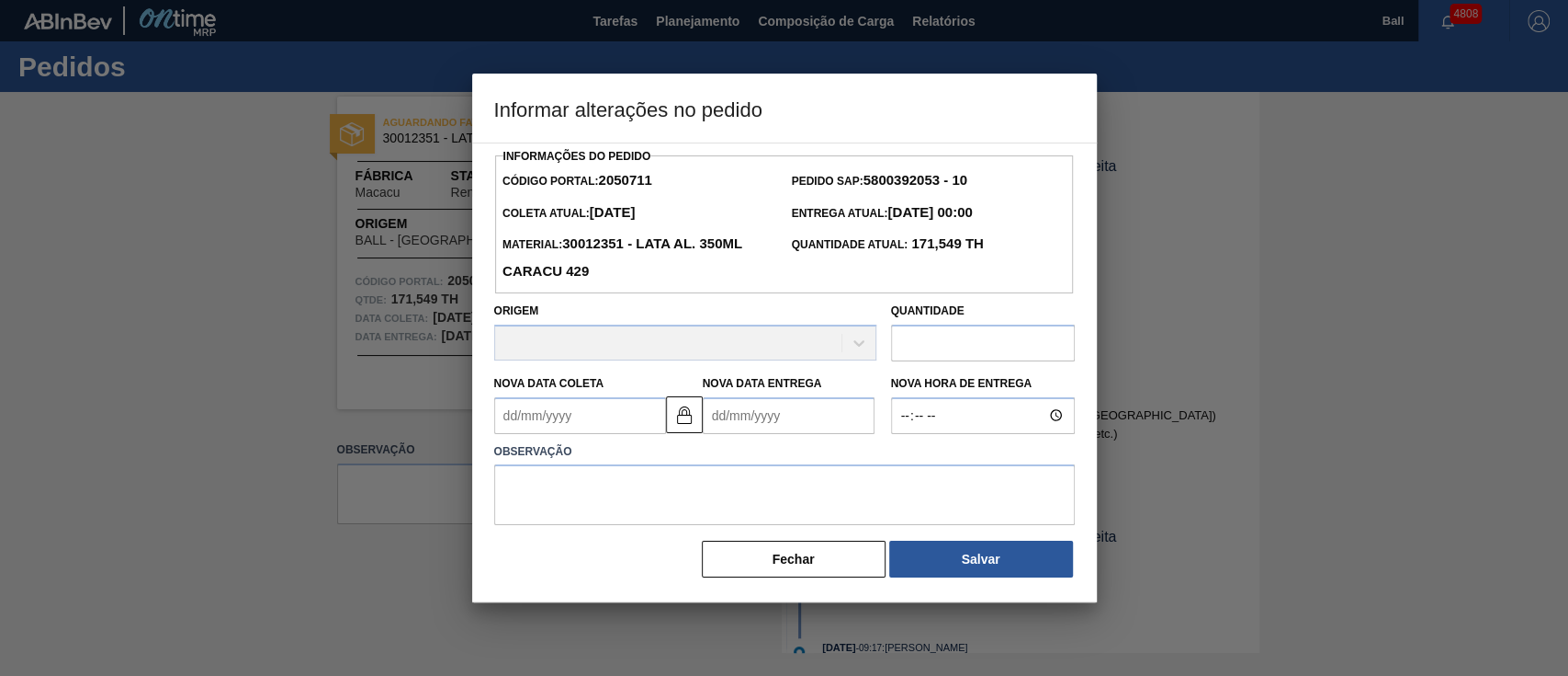
click at [934, 341] on input "text" at bounding box center [983, 343] width 183 height 36
paste input "130,704"
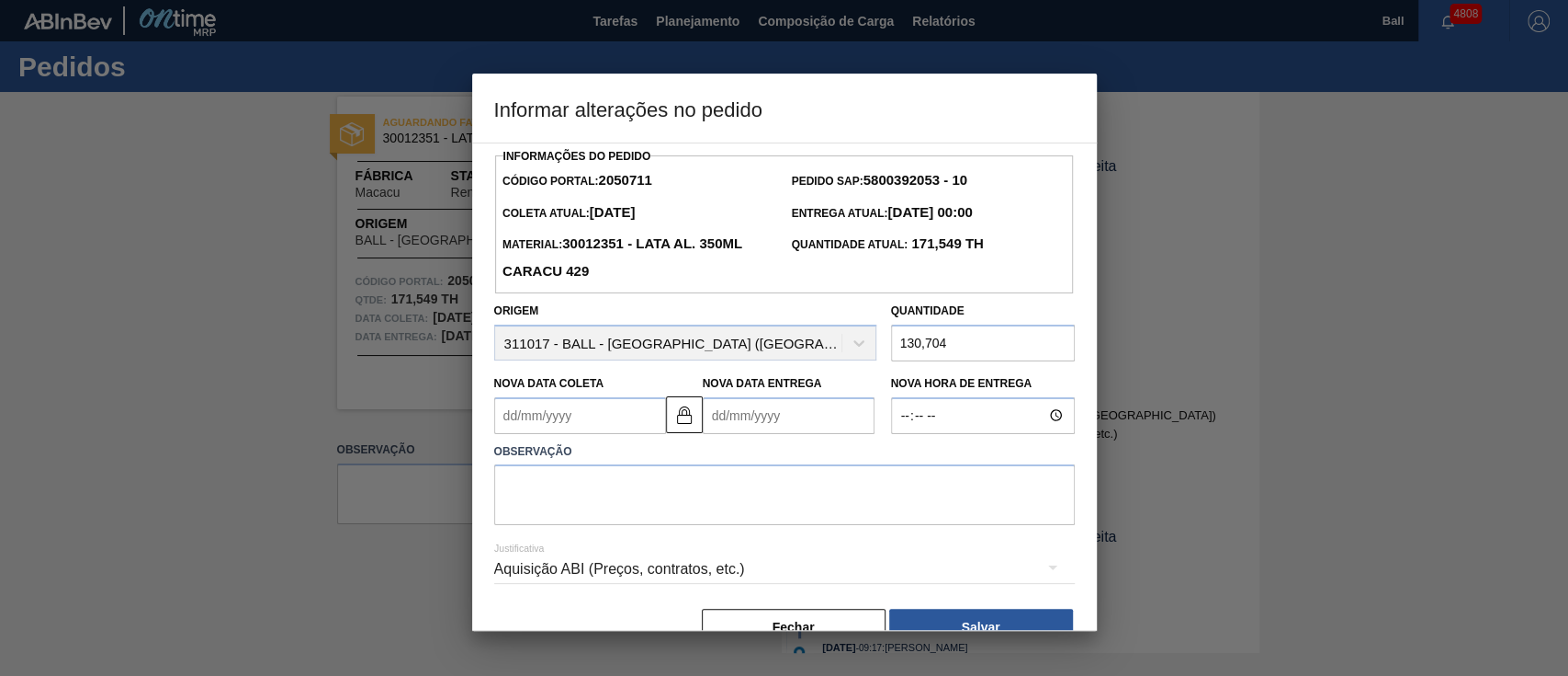
type input "130,704"
click at [886, 489] on textarea at bounding box center [784, 494] width 581 height 60
type textarea "i"
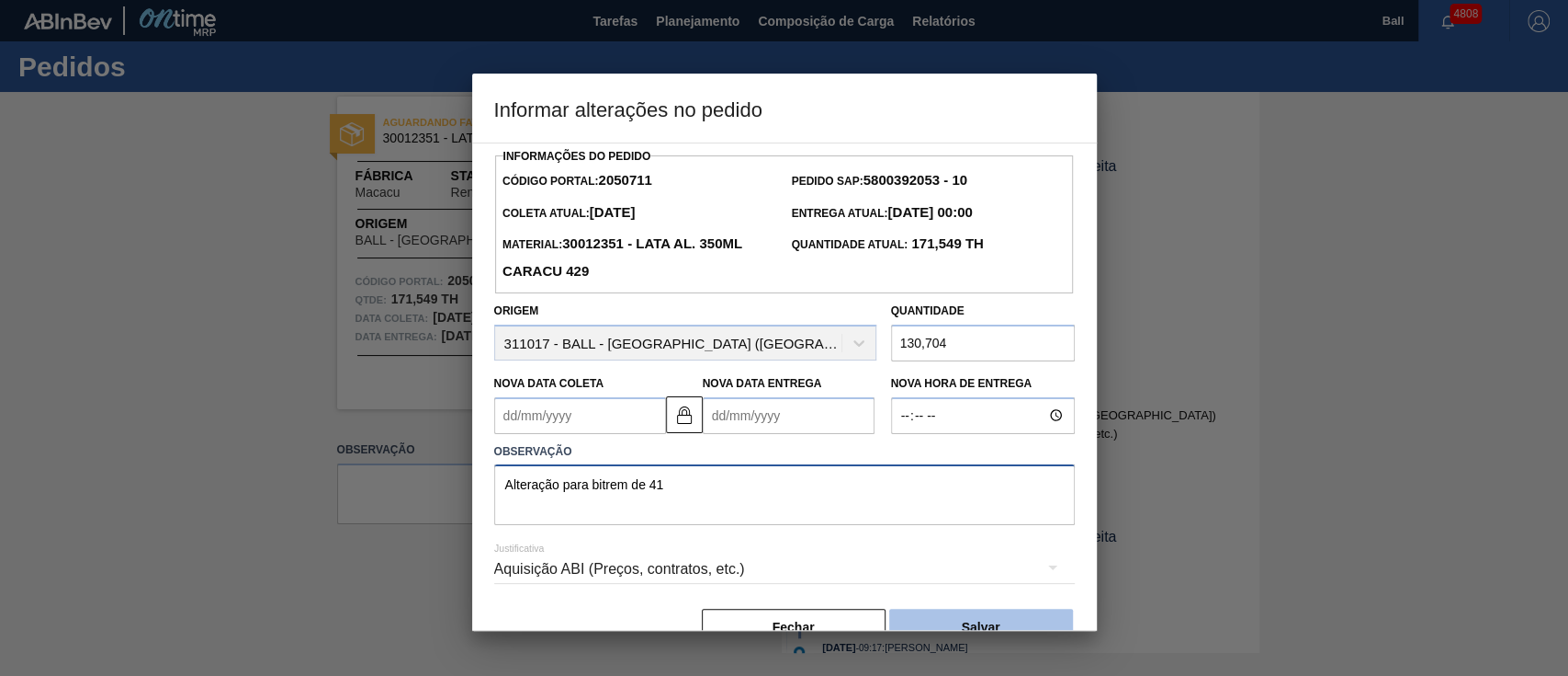
type textarea "Alteração para bitrem de 41"
click at [996, 629] on button "Salvar" at bounding box center [981, 627] width 183 height 36
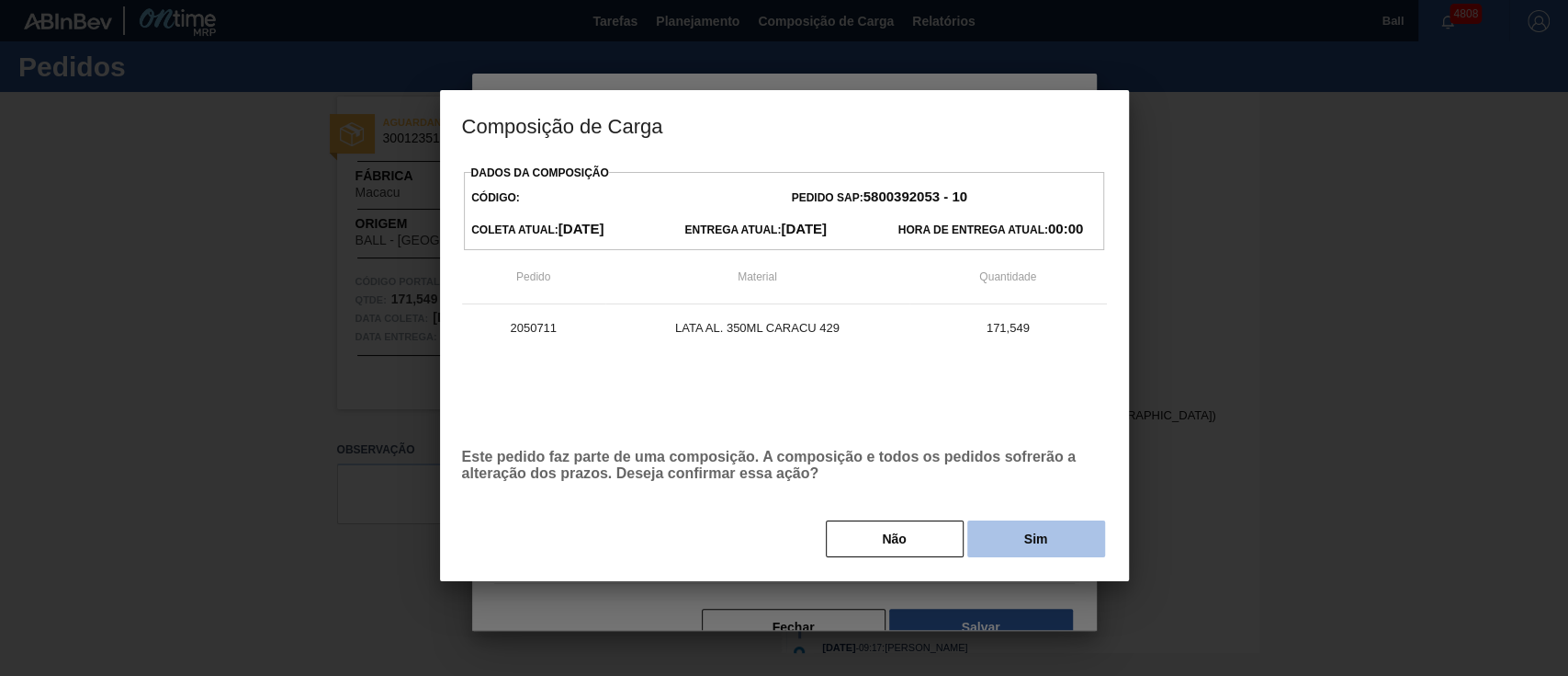
click at [1036, 532] on button "Sim" at bounding box center [1036, 539] width 138 height 36
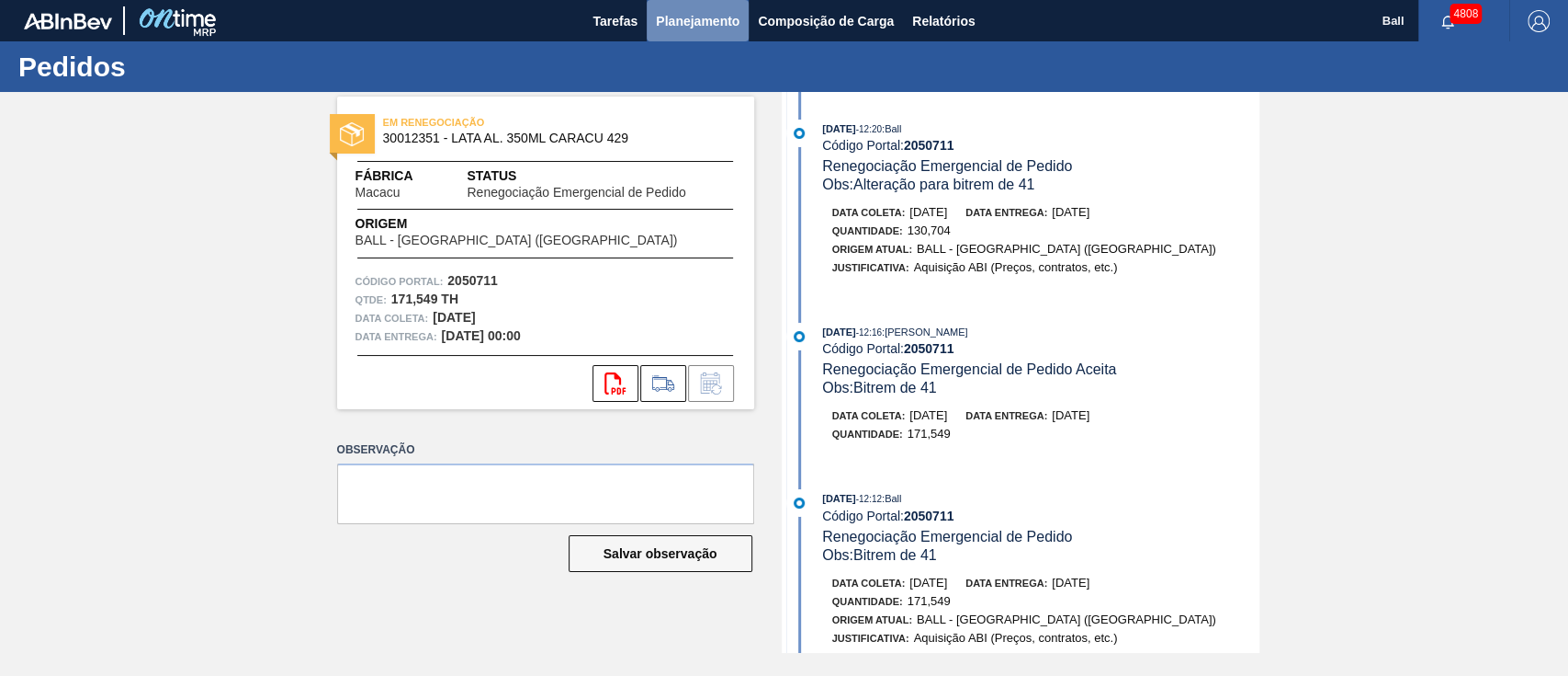
click at [705, 25] on span "Planejamento" at bounding box center [698, 21] width 83 height 22
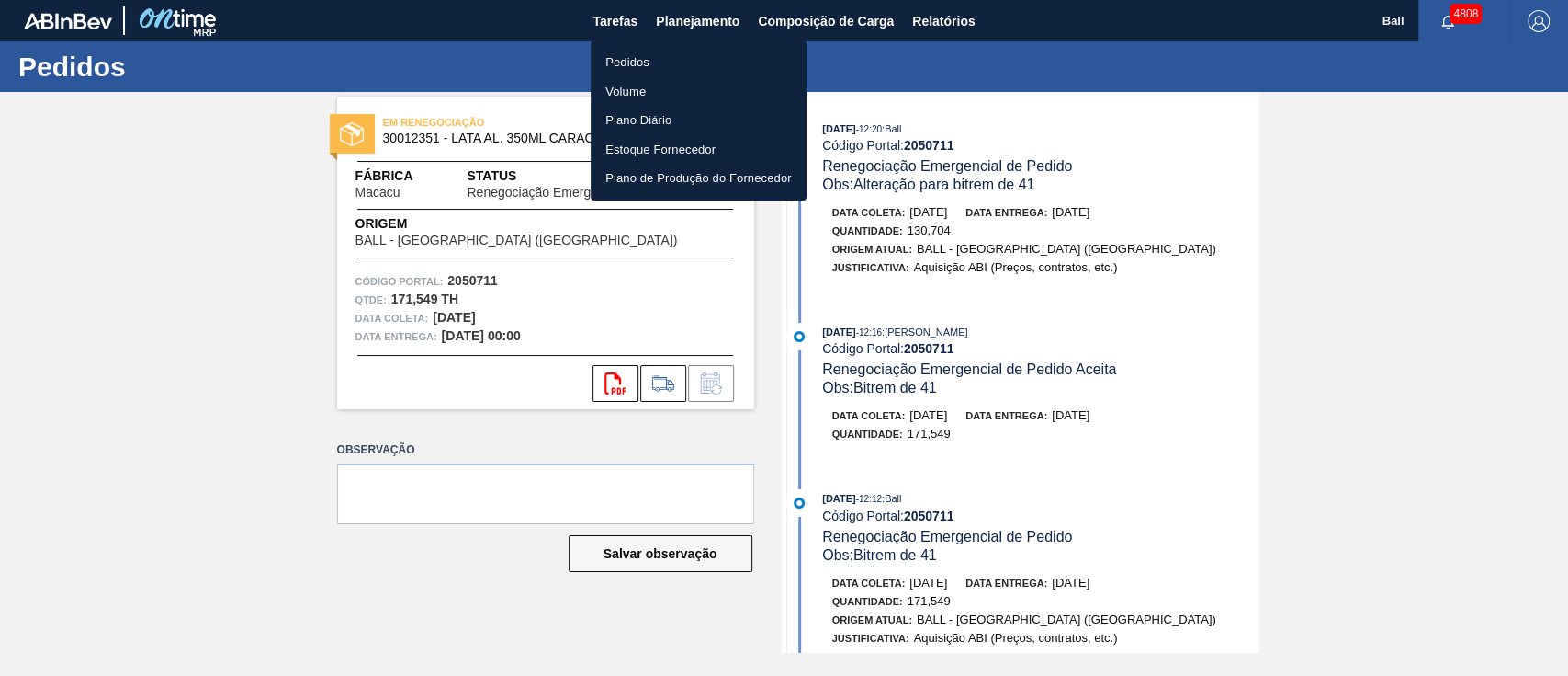
click at [1113, 195] on div at bounding box center [784, 338] width 1568 height 676
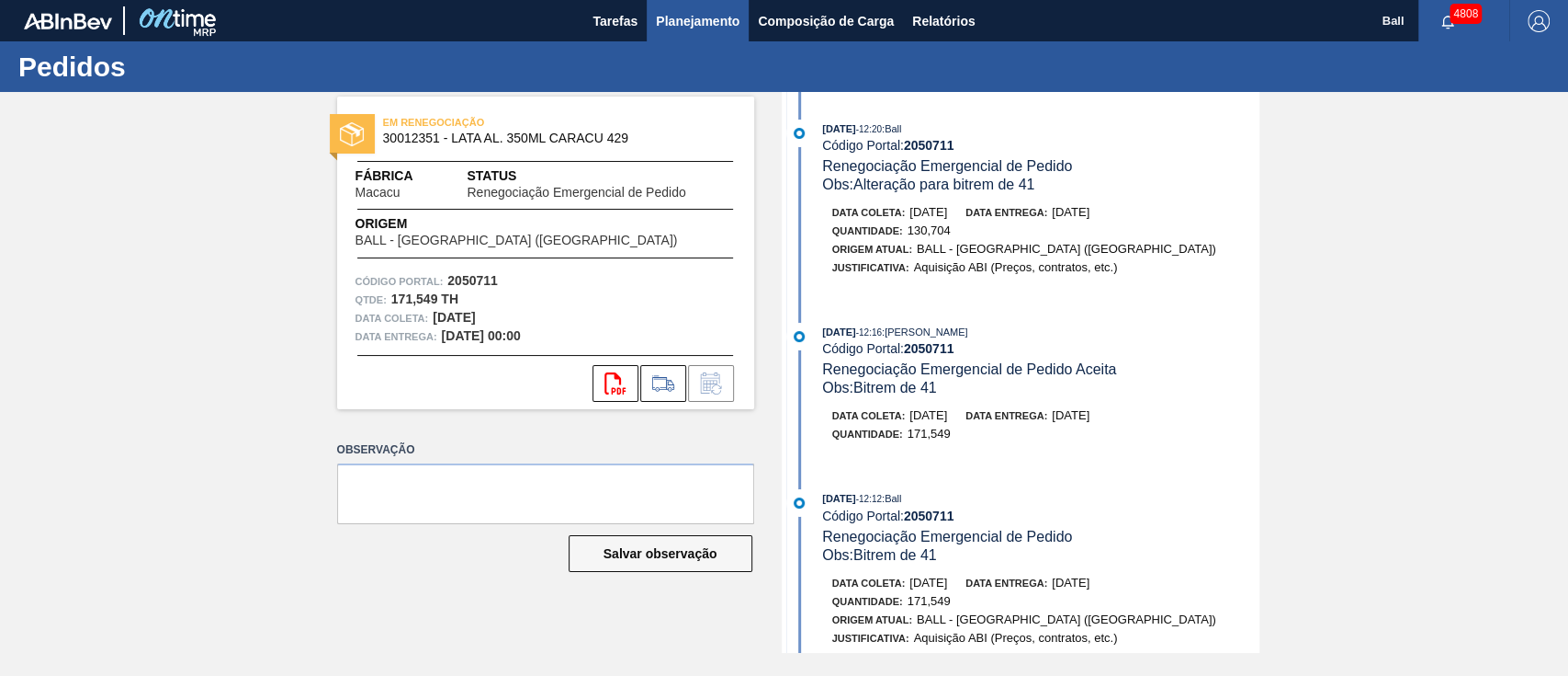
click at [705, 14] on span "Planejamento" at bounding box center [698, 21] width 83 height 22
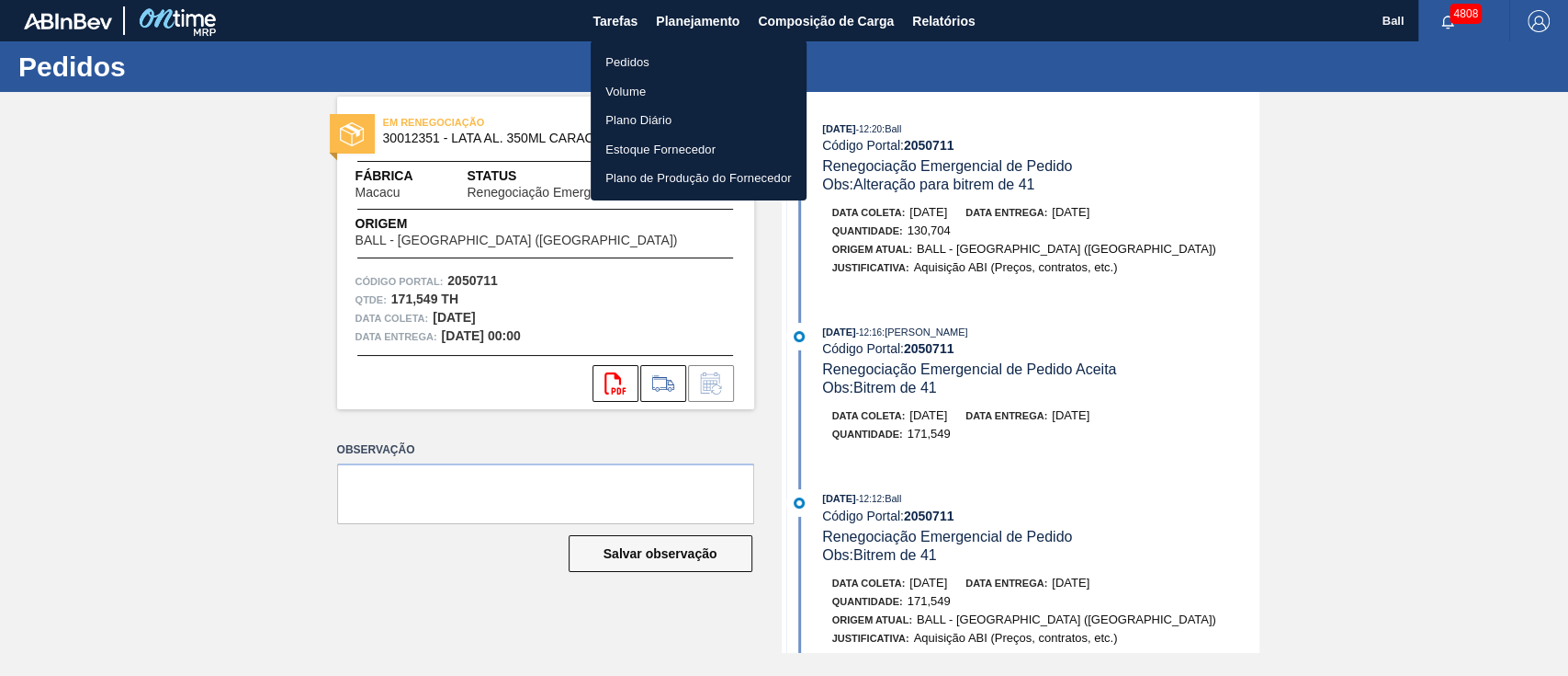
click at [625, 65] on li "Pedidos" at bounding box center [699, 62] width 216 height 30
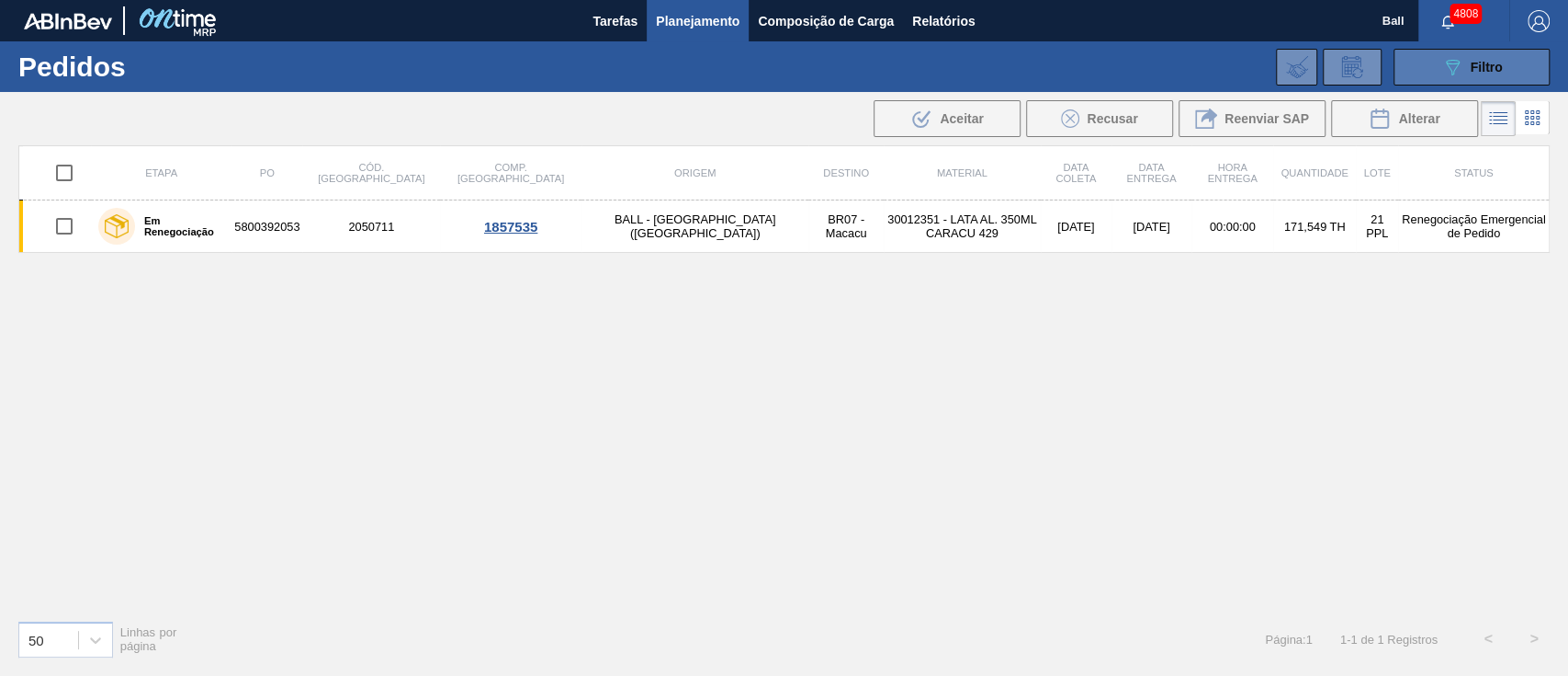
click at [1477, 57] on div "089F7B8B-B2A5-4AFE-B5C0-19BA573D28AC Filtro" at bounding box center [1472, 66] width 61 height 22
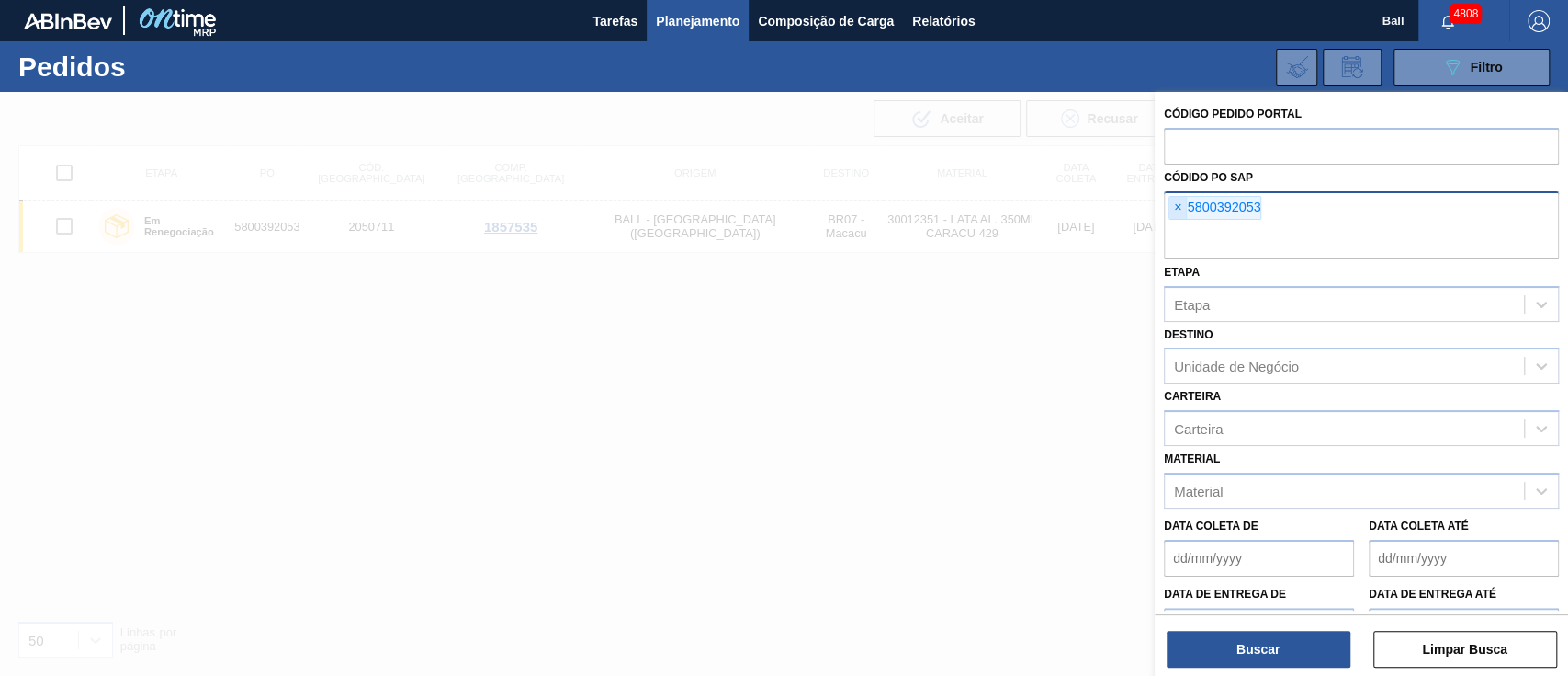
click at [1178, 202] on span "×" at bounding box center [1178, 207] width 17 height 22
paste input "5800381238"
type input "5800381238"
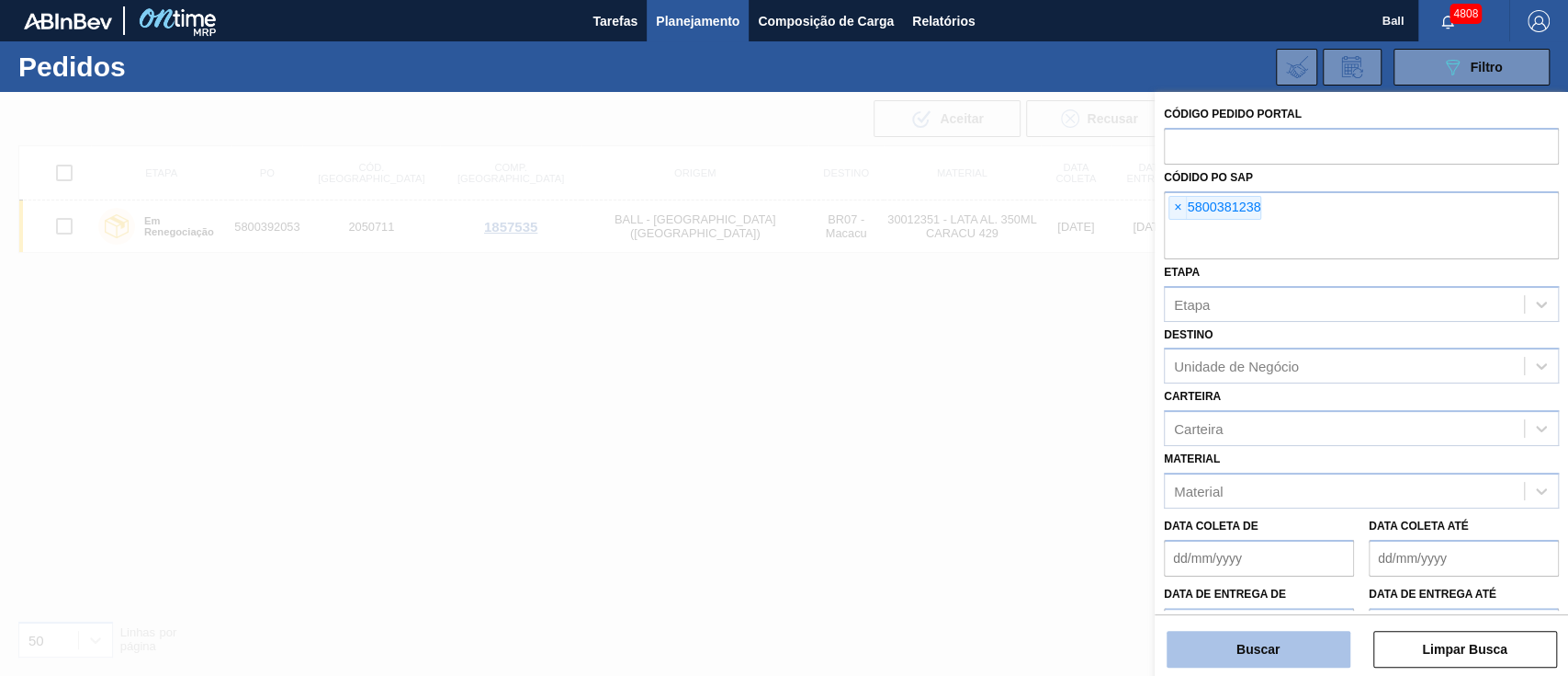
click at [1167, 631] on button "Buscar" at bounding box center [1258, 649] width 183 height 36
click at [1286, 645] on main "Tarefas Planejamento Composição de Carga Relatórios Ball 4808 Marcar todas como…" at bounding box center [784, 338] width 1568 height 676
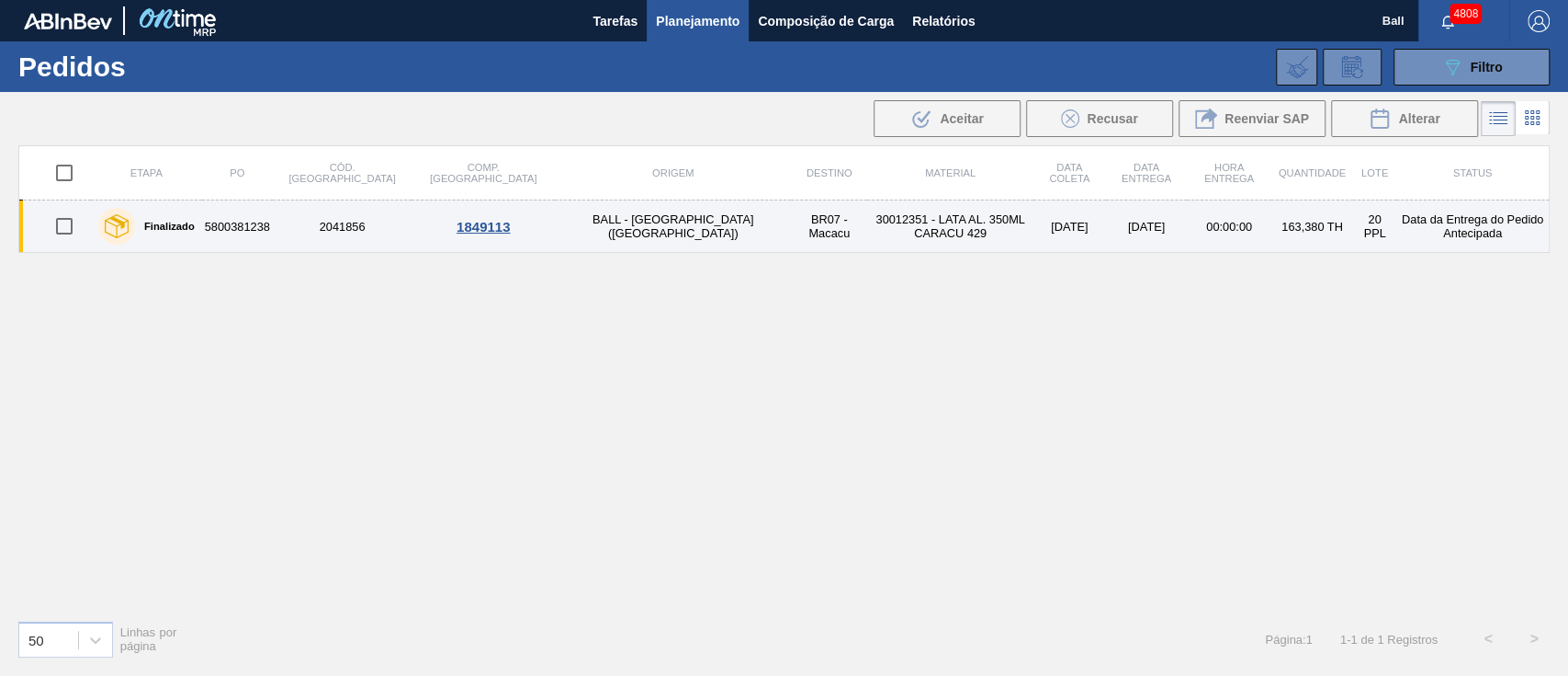
click at [329, 234] on td "2041856" at bounding box center [342, 227] width 139 height 53
